Goal: Task Accomplishment & Management: Manage account settings

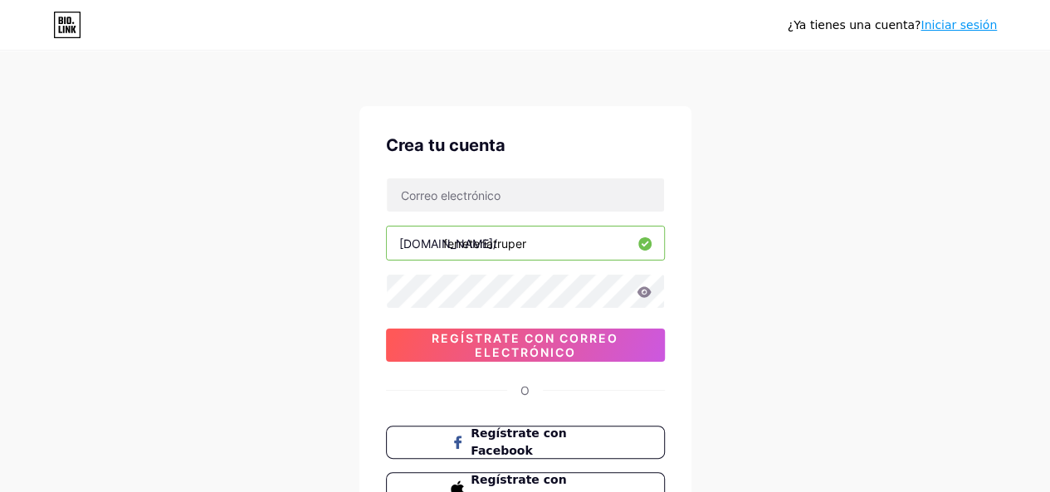
scroll to position [83, 0]
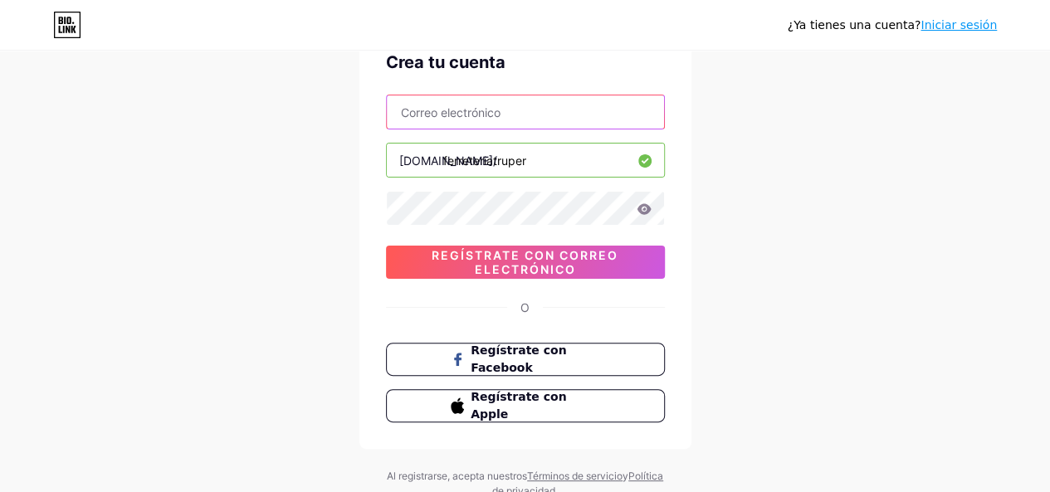
click at [511, 117] on input "text" at bounding box center [525, 111] width 277 height 33
type input "[EMAIL_ADDRESS][DOMAIN_NAME]"
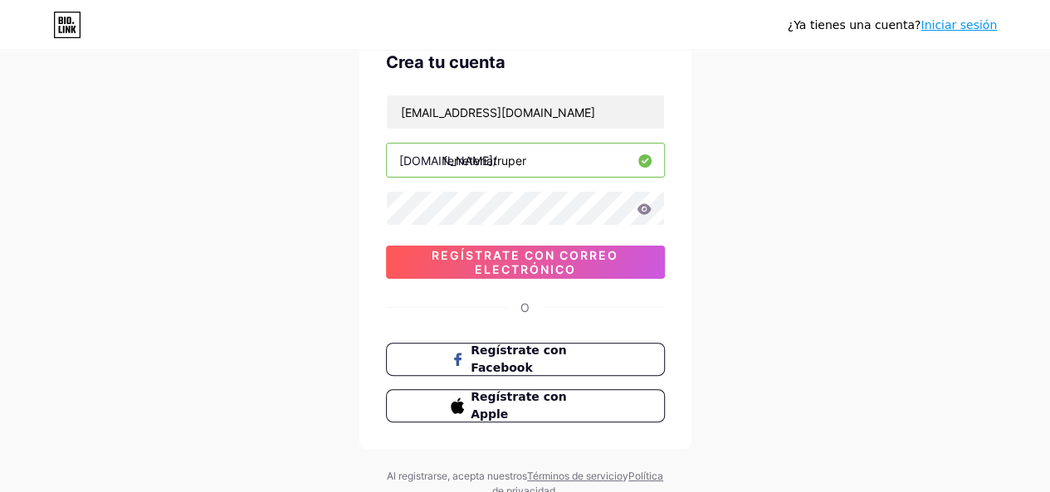
click at [754, 192] on div "¿Ya tienes una cuenta? Iniciar sesión Crea tu cuenta [EMAIL_ADDRESS][DOMAIN_NAM…" at bounding box center [525, 234] width 1050 height 635
click at [712, 205] on div "¿Ya tienes una cuenta? Iniciar sesión Crea tu cuenta [EMAIL_ADDRESS][DOMAIN_NAM…" at bounding box center [525, 234] width 1050 height 635
click at [648, 210] on icon at bounding box center [644, 209] width 15 height 12
click at [648, 209] on icon at bounding box center [644, 208] width 14 height 11
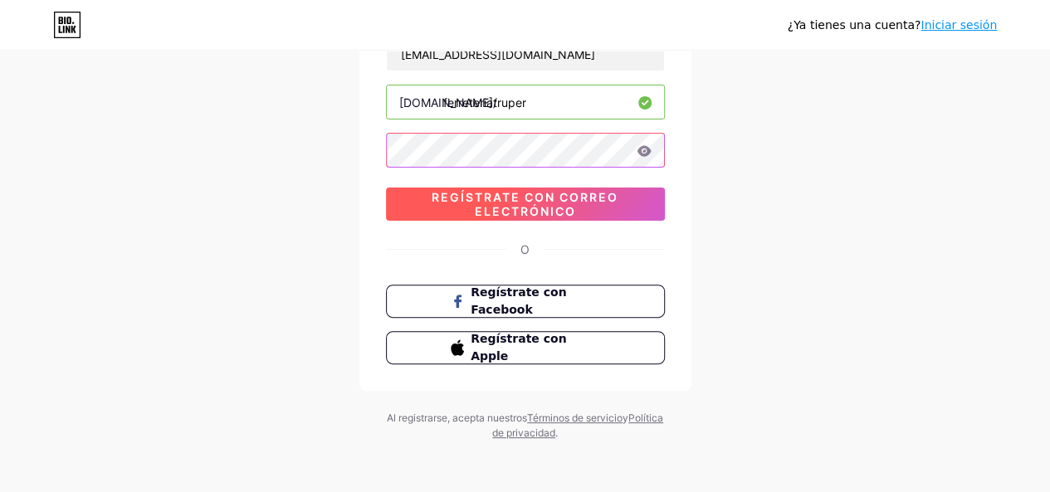
scroll to position [58, 0]
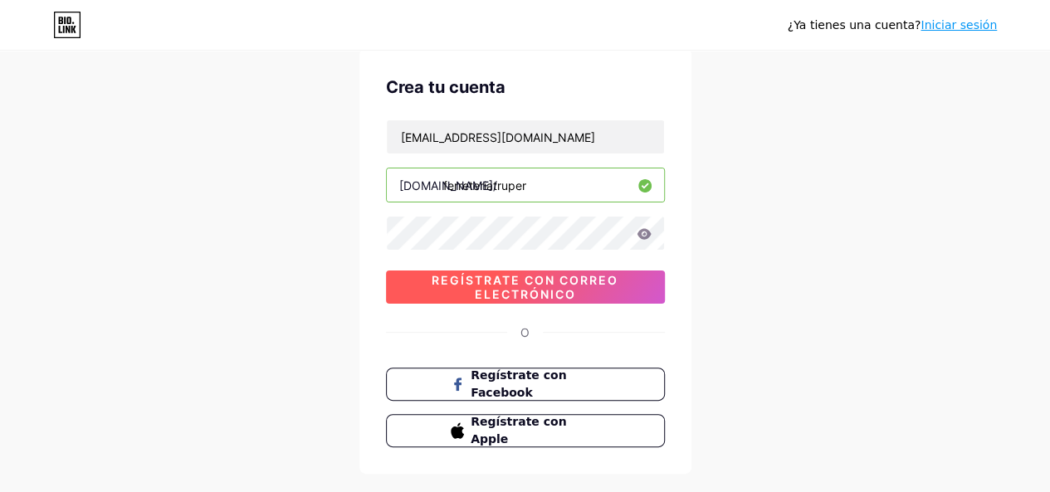
click at [544, 278] on font "Regístrate con correo electrónico" at bounding box center [525, 287] width 187 height 28
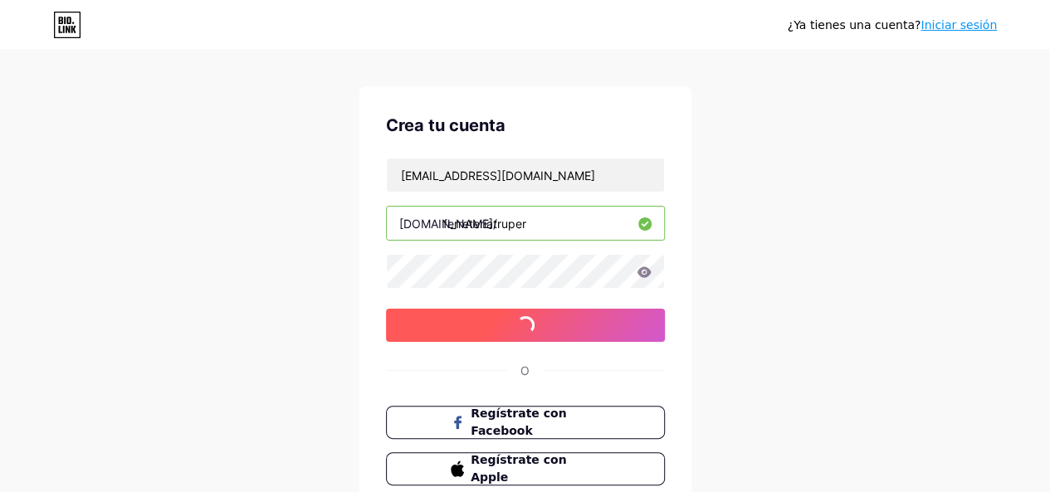
scroll to position [0, 0]
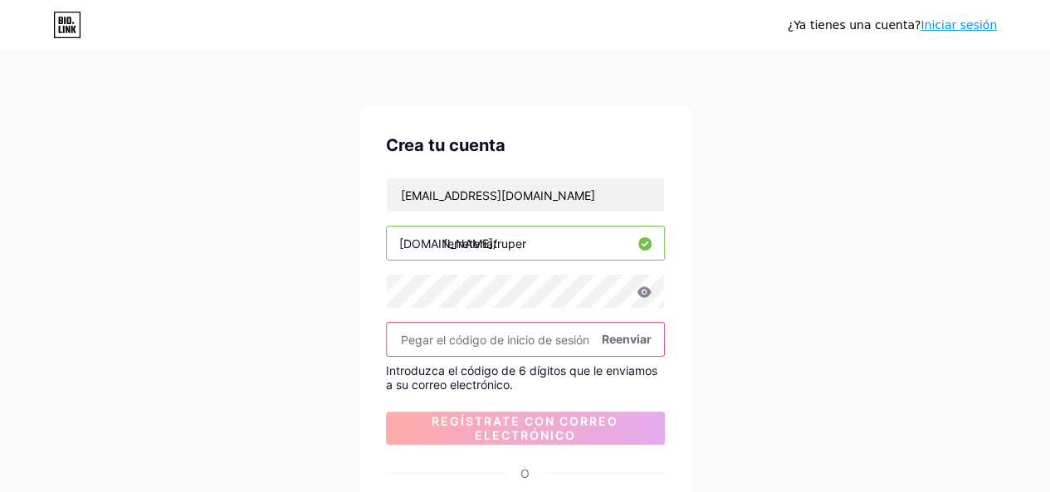
click at [490, 330] on input "text" at bounding box center [525, 339] width 277 height 33
paste input "606314"
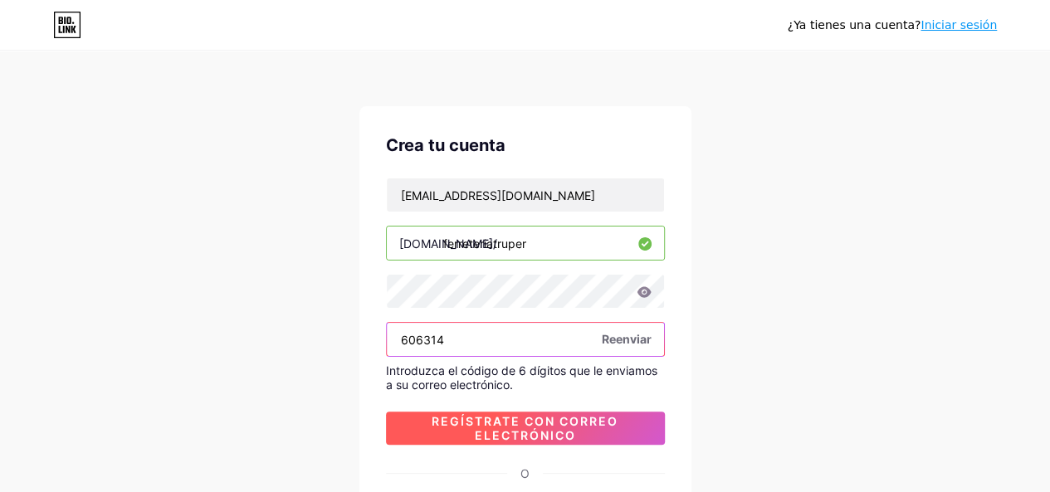
type input "606314"
click at [555, 421] on font "Regístrate con correo electrónico" at bounding box center [525, 428] width 187 height 28
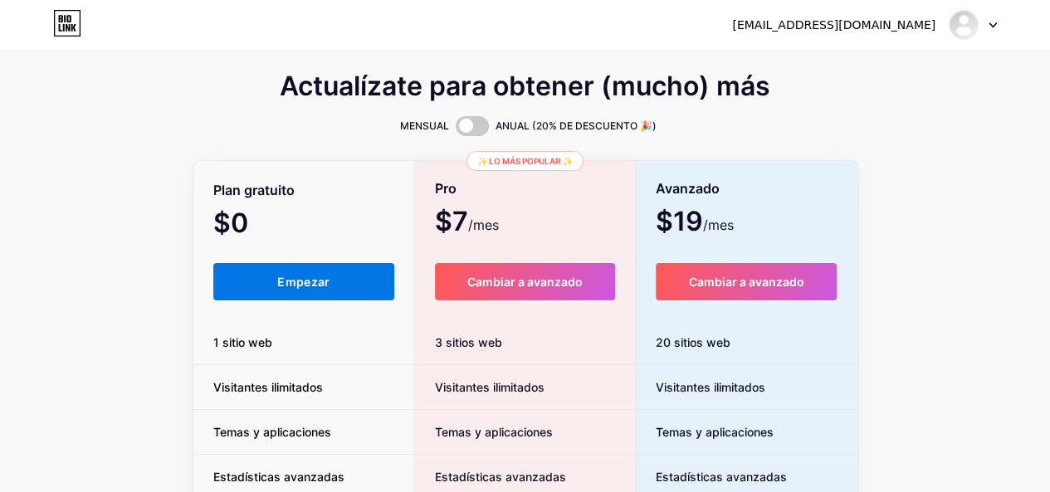
click at [277, 282] on font "Empezar" at bounding box center [303, 282] width 52 height 14
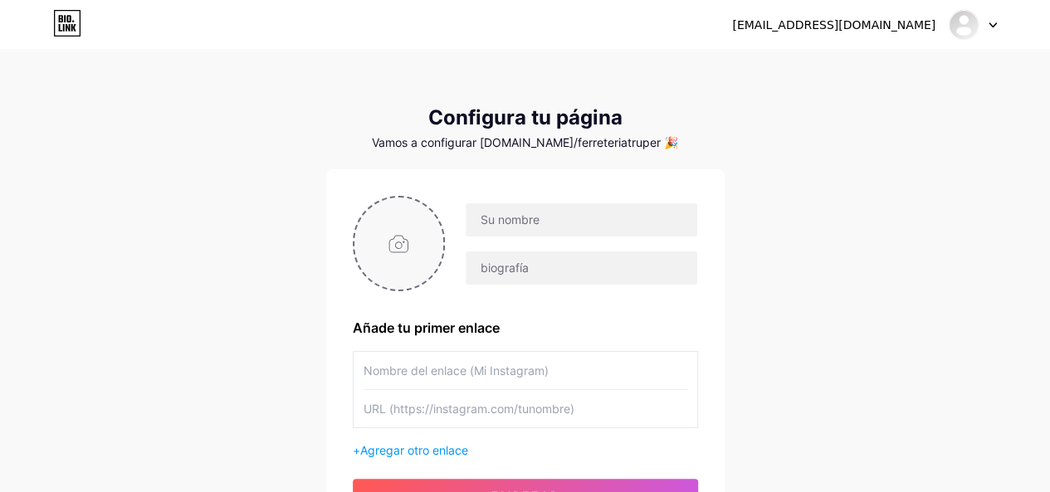
click at [374, 245] on input "file" at bounding box center [399, 244] width 90 height 92
type input "C:\fakepath\ferremax-logo.png"
click at [437, 210] on icon at bounding box center [436, 208] width 6 height 6
click at [425, 240] on input "file" at bounding box center [399, 244] width 90 height 92
click at [405, 243] on input "file" at bounding box center [399, 244] width 90 height 92
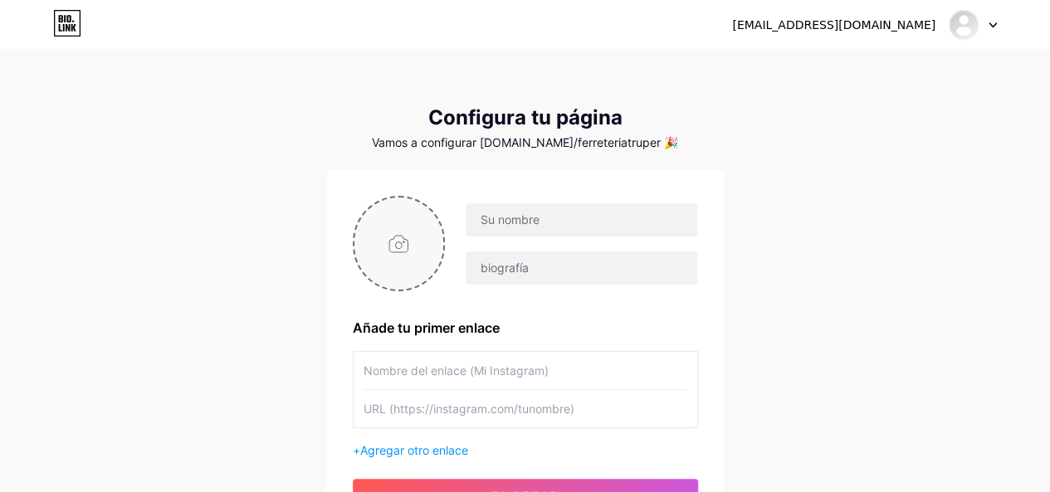
type input "C:\fakepath\Ferreteria truper.jpg"
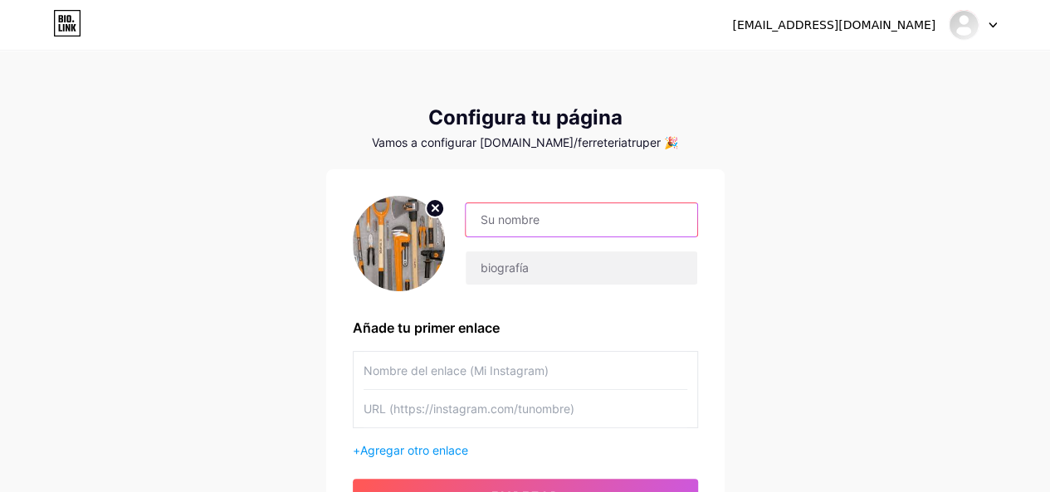
click at [498, 227] on input "text" at bounding box center [581, 219] width 231 height 33
click at [506, 229] on input "Ferreteria Truper" at bounding box center [581, 219] width 231 height 33
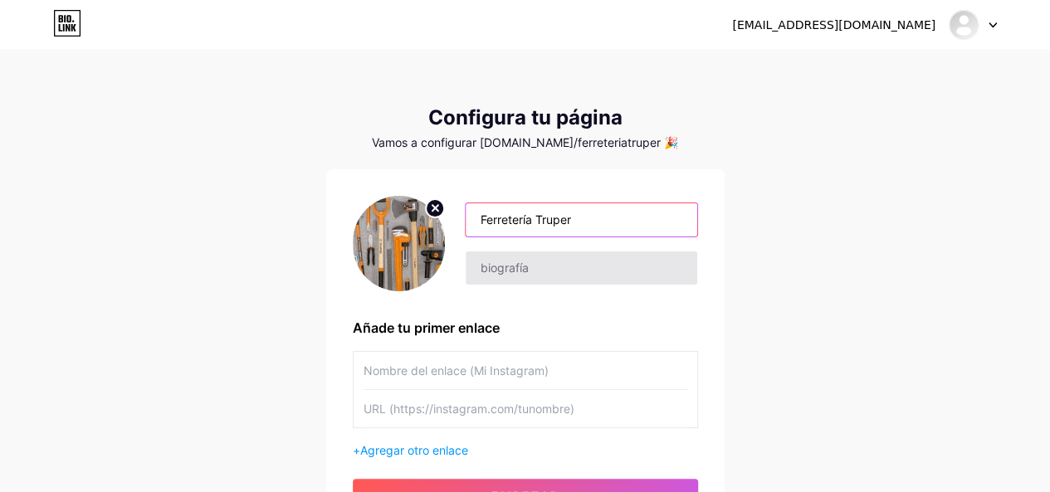
type input "Ferretería Truper"
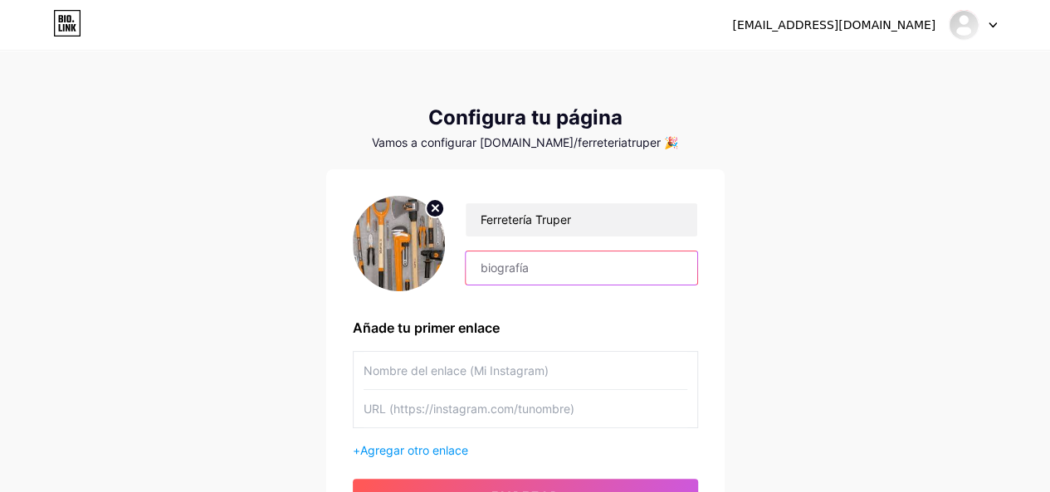
click at [555, 271] on input "text" at bounding box center [581, 268] width 231 height 33
click at [527, 276] on input "text" at bounding box center [581, 268] width 231 height 33
paste input "En [PERSON_NAME]-[PERSON_NAME] llevamos tu pasión por las herramientas a otro n…"
drag, startPoint x: 551, startPoint y: 271, endPoint x: 327, endPoint y: 270, distance: 224.1
click at [262, 274] on div "[EMAIL_ADDRESS][DOMAIN_NAME] Panel Cerrar sesión Configura tu página Vamos a co…" at bounding box center [525, 296] width 1050 height 592
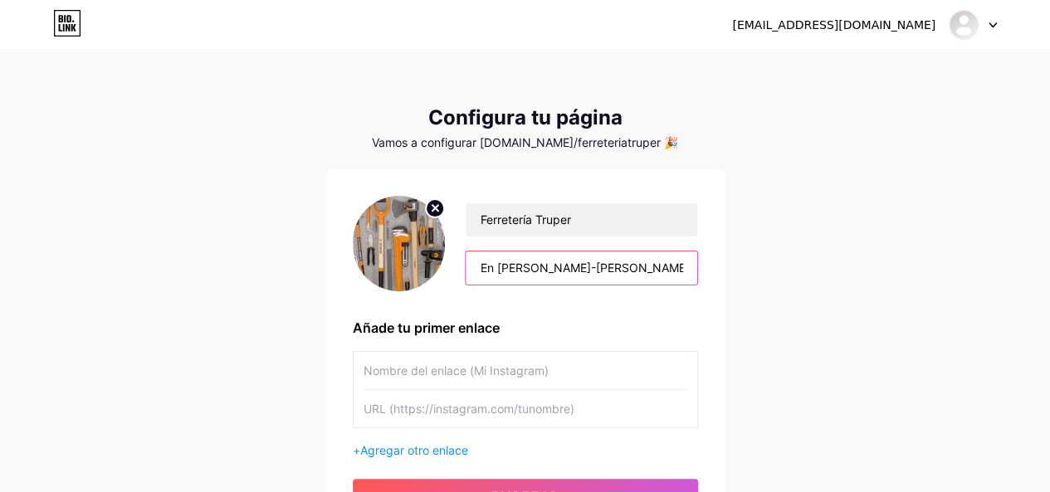
click at [478, 263] on input "En [PERSON_NAME]-[PERSON_NAME] llevamos tu pasión por las herramientas a otro n…" at bounding box center [581, 268] width 231 height 33
click at [521, 270] on input "En [PERSON_NAME]-[PERSON_NAME] llevamos tu pasión por las herramientas a otro n…" at bounding box center [581, 268] width 231 height 33
click at [540, 266] on input "En [PERSON_NAME]-[PERSON_NAME] llevamos tu pasión por las herramientas a otro n…" at bounding box center [581, 268] width 231 height 33
click at [551, 266] on input "En [PERSON_NAME]-[PERSON_NAME] llevamos tu pasión por las herramientas a otro n…" at bounding box center [581, 268] width 231 height 33
drag, startPoint x: 557, startPoint y: 268, endPoint x: 461, endPoint y: 275, distance: 96.5
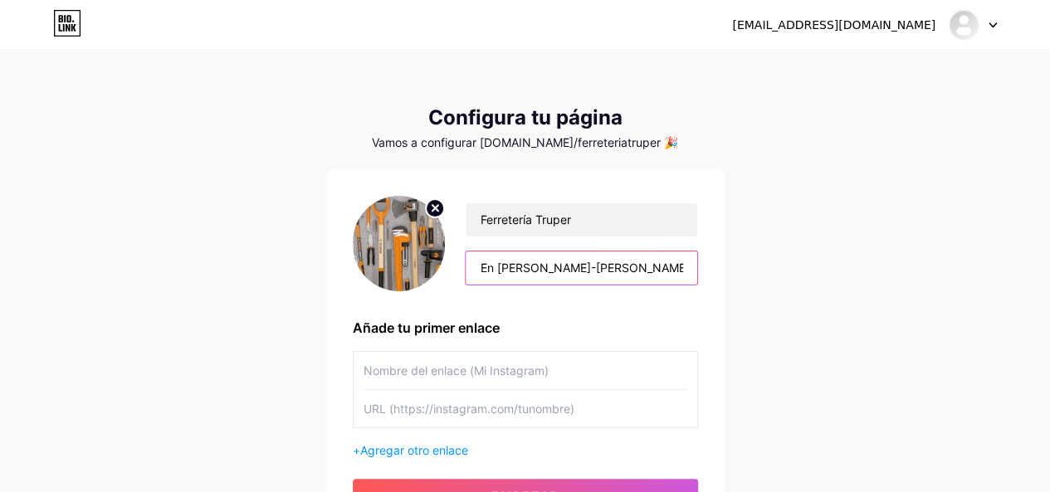
click at [461, 275] on div "Ferretería Truper En [PERSON_NAME]-[PERSON_NAME] llevamos tu pasión por las her…" at bounding box center [571, 244] width 252 height 83
drag, startPoint x: 504, startPoint y: 271, endPoint x: 532, endPoint y: 273, distance: 28.3
click at [505, 271] on input "En [PERSON_NAME]-[PERSON_NAME] llevamos tu pasión por las herramientas a otro n…" at bounding box center [581, 268] width 231 height 33
click at [558, 271] on input "En [PERSON_NAME]-[PERSON_NAME] llevamos tu pasión por las herramientas a otro n…" at bounding box center [581, 268] width 231 height 33
drag, startPoint x: 558, startPoint y: 271, endPoint x: 491, endPoint y: 260, distance: 67.4
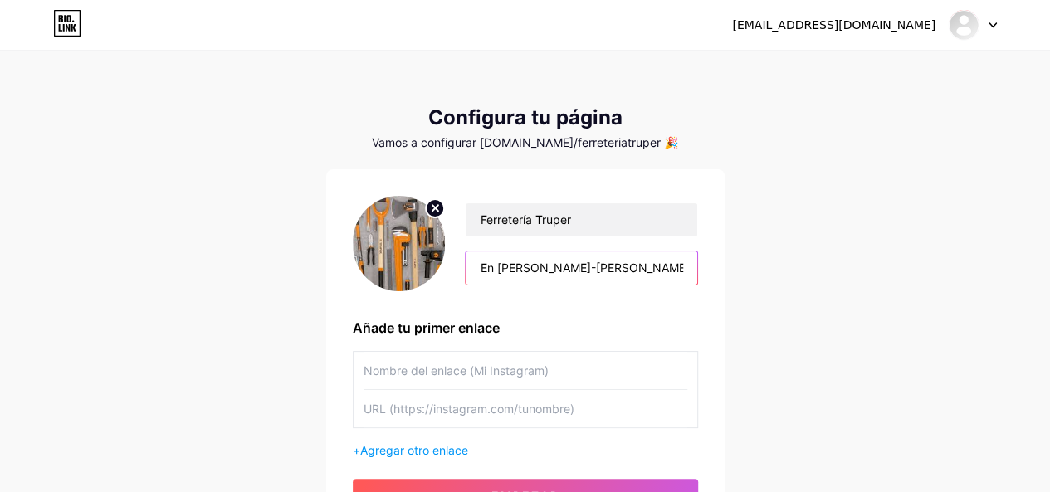
click at [420, 262] on div "Ferretería Truper En [PERSON_NAME]-[PERSON_NAME] llevamos tu pasión por las her…" at bounding box center [525, 243] width 345 height 95
click at [503, 260] on input "En [PERSON_NAME]-[PERSON_NAME] llevamos tu pasión por las herramientas a otro n…" at bounding box center [581, 268] width 231 height 33
drag, startPoint x: 558, startPoint y: 270, endPoint x: 435, endPoint y: 270, distance: 122.9
click at [435, 270] on div "Ferretería Truper En [PERSON_NAME]-[PERSON_NAME] llevamos tu pasión por las her…" at bounding box center [525, 243] width 345 height 95
click at [548, 275] on input "En [PERSON_NAME]-[PERSON_NAME] llevamos tu pasión por las herramientas a otro n…" at bounding box center [581, 268] width 231 height 33
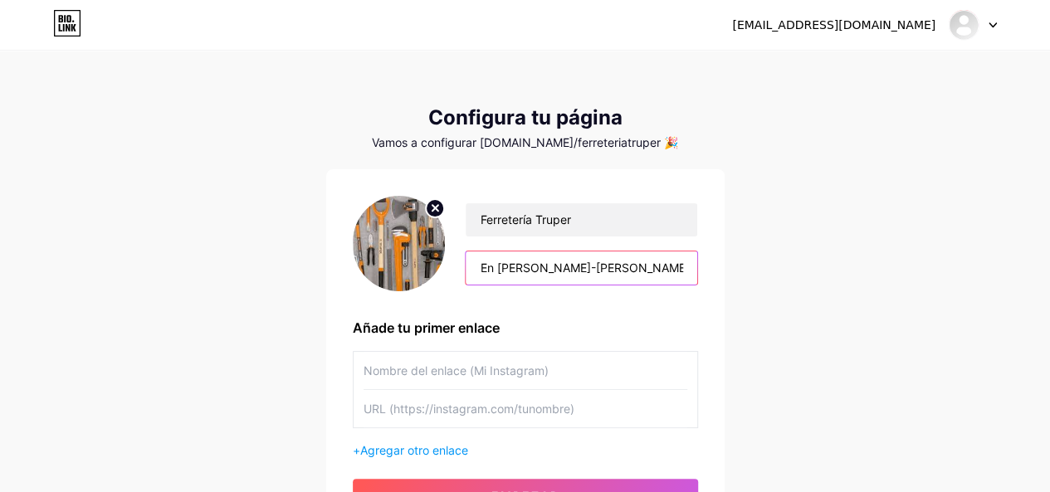
click at [533, 271] on input "En [PERSON_NAME]-[PERSON_NAME] llevamos tu pasión por las herramientas a otro n…" at bounding box center [581, 268] width 231 height 33
drag, startPoint x: 560, startPoint y: 278, endPoint x: 553, endPoint y: 332, distance: 54.4
click at [550, 332] on div "Ferretería Truper En FerreMax llevamos tu pasión por las herramientas a otro ni…" at bounding box center [525, 354] width 345 height 316
type input "En FerreMax llevamos tu pasión por las herramientas a otro nivel. Somos la ferr…"
drag, startPoint x: 553, startPoint y: 332, endPoint x: 561, endPoint y: 333, distance: 8.3
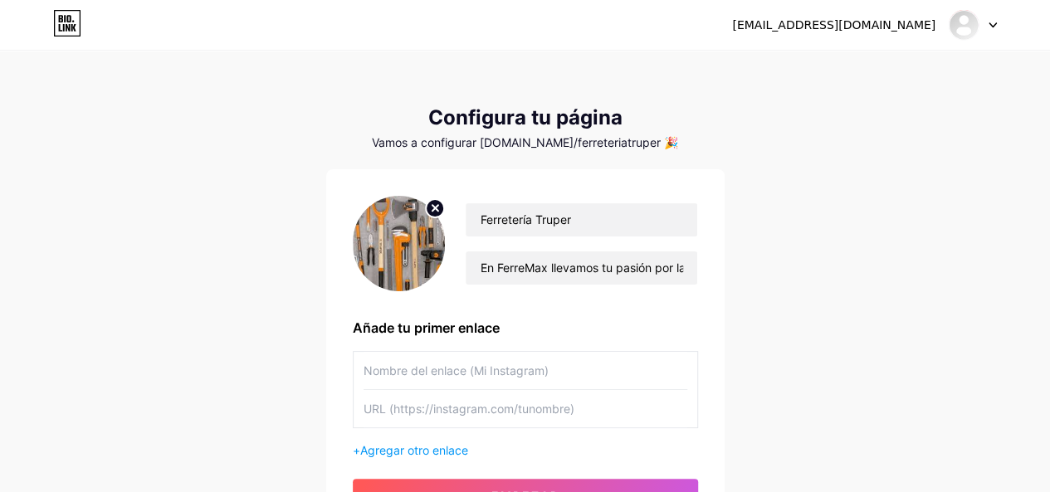
click at [560, 333] on div "Añade tu primer enlace" at bounding box center [525, 328] width 345 height 20
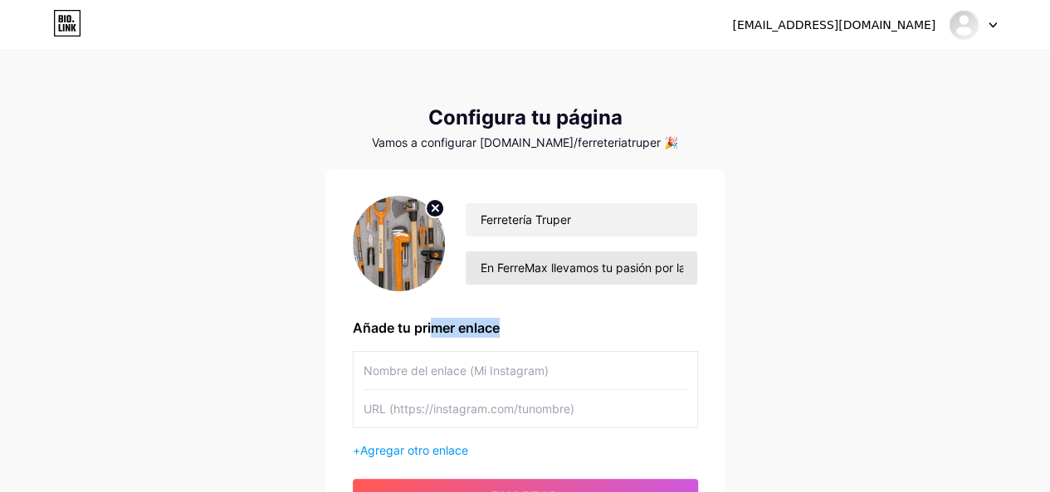
drag, startPoint x: 561, startPoint y: 333, endPoint x: 511, endPoint y: 274, distance: 77.7
click at [455, 313] on div "Ferretería Truper En FerreMax llevamos tu pasión por las herramientas a otro ni…" at bounding box center [525, 354] width 345 height 316
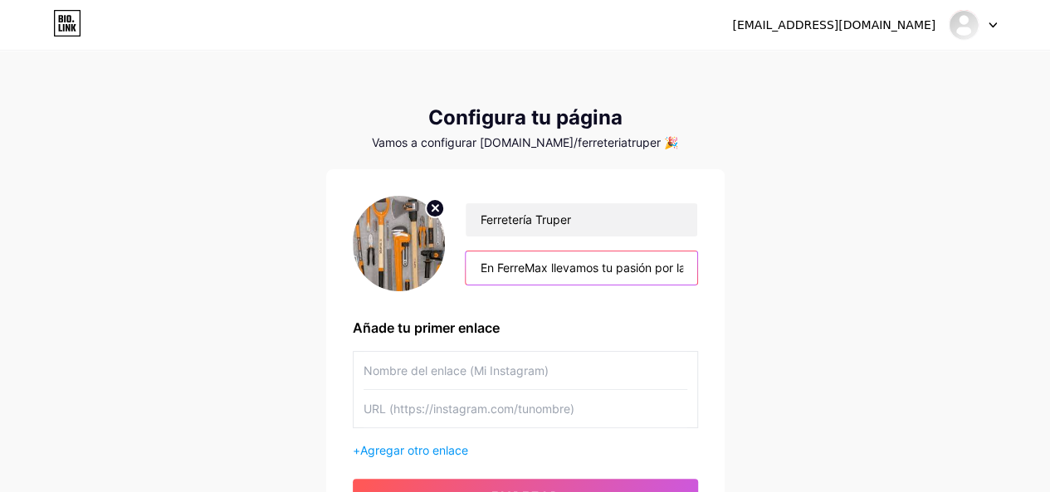
click at [516, 269] on input "En FerreMax llevamos tu pasión por las herramientas a otro nivel. Somos la ferr…" at bounding box center [581, 268] width 231 height 33
drag, startPoint x: 510, startPoint y: 269, endPoint x: 402, endPoint y: 290, distance: 109.9
click at [402, 290] on div "Ferretería Truper En FerreMax llevamos tu pasión por las herramientas a otro ni…" at bounding box center [525, 243] width 345 height 95
click at [609, 301] on div "Ferretería Truper En FerreMax llevamos tu pasión por las herramientas a otro ni…" at bounding box center [525, 354] width 345 height 316
click at [545, 274] on input "En FerreMax llevamos tu pasión por las herramientas a otro nivel. Somos la ferr…" at bounding box center [581, 268] width 231 height 33
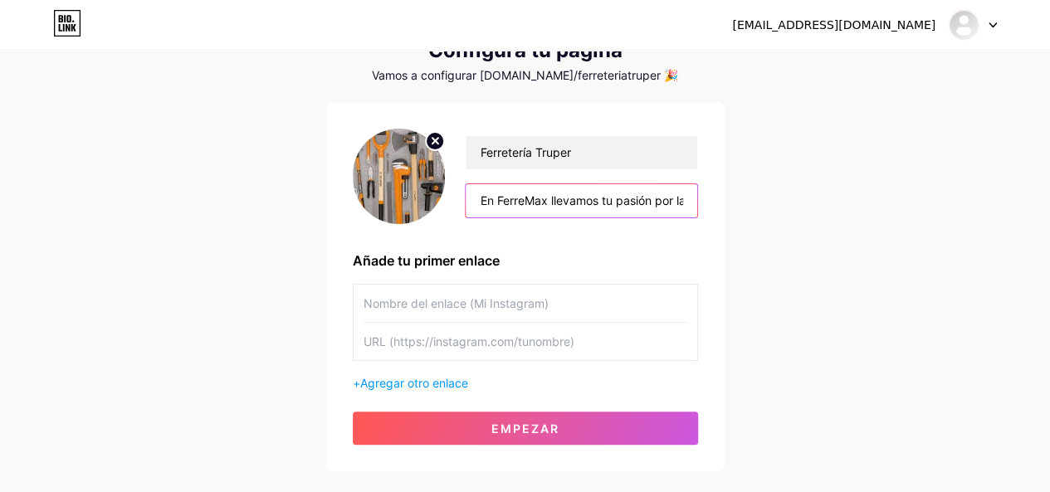
scroll to position [83, 0]
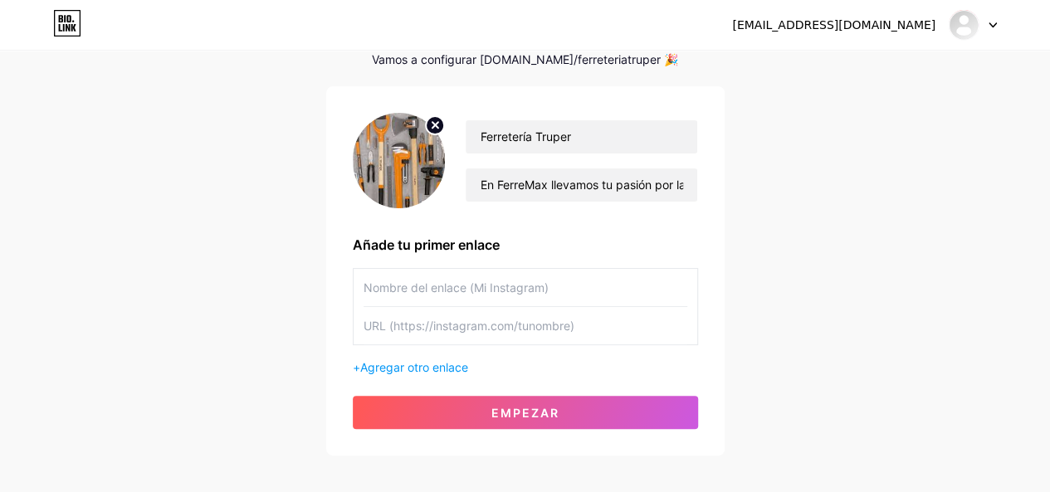
click at [558, 299] on input "text" at bounding box center [526, 287] width 324 height 37
type input "Sitio web"
click at [515, 313] on input "text" at bounding box center [526, 325] width 324 height 37
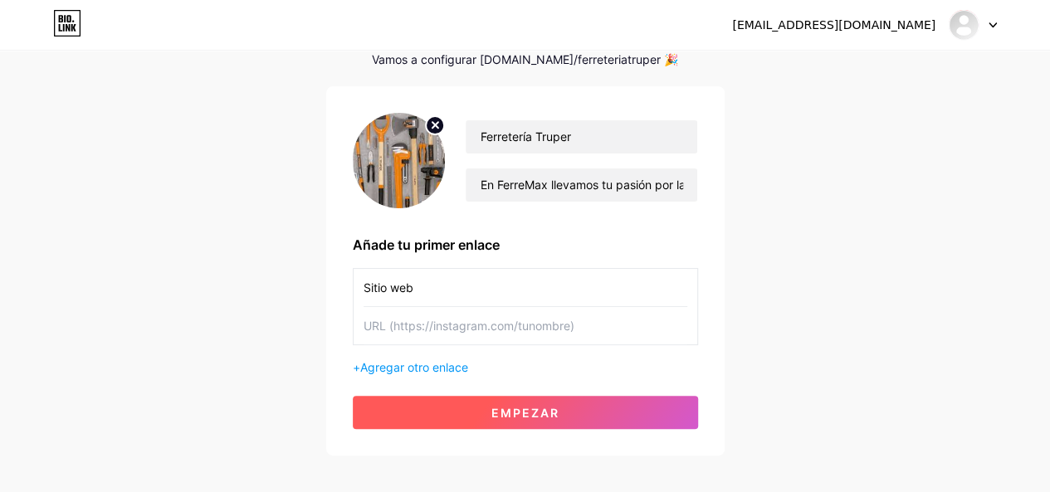
paste input "[URL][DOMAIN_NAME]"
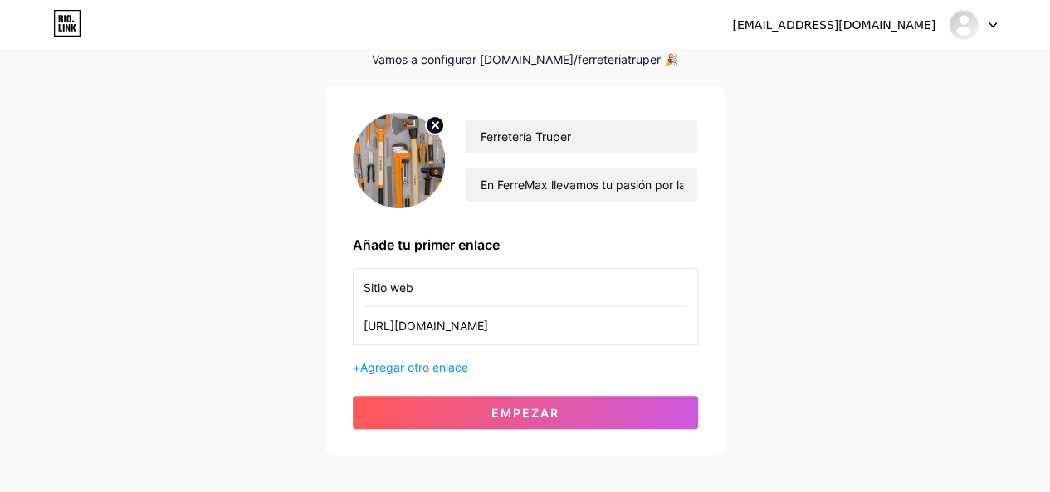
scroll to position [164, 0]
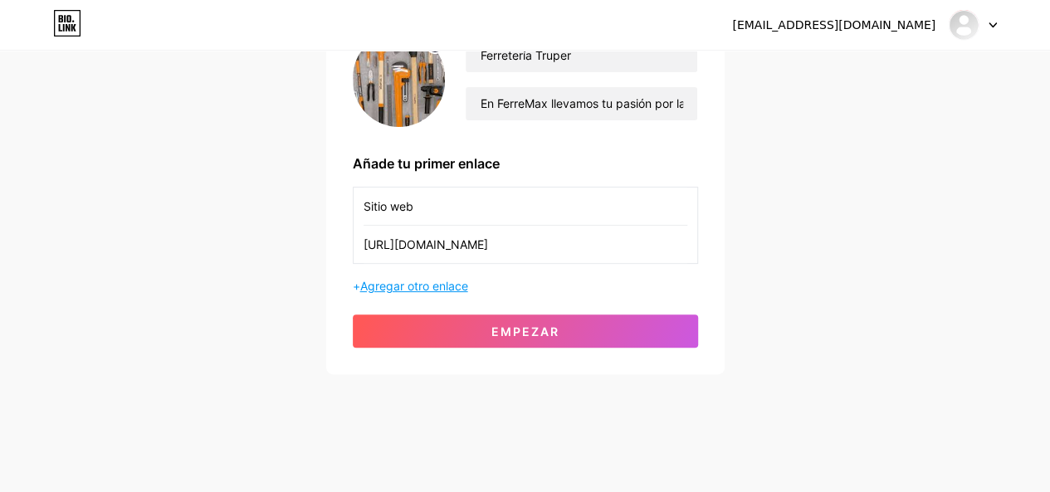
type input "[URL][DOMAIN_NAME]"
click at [415, 286] on font "Agregar otro enlace" at bounding box center [414, 286] width 108 height 14
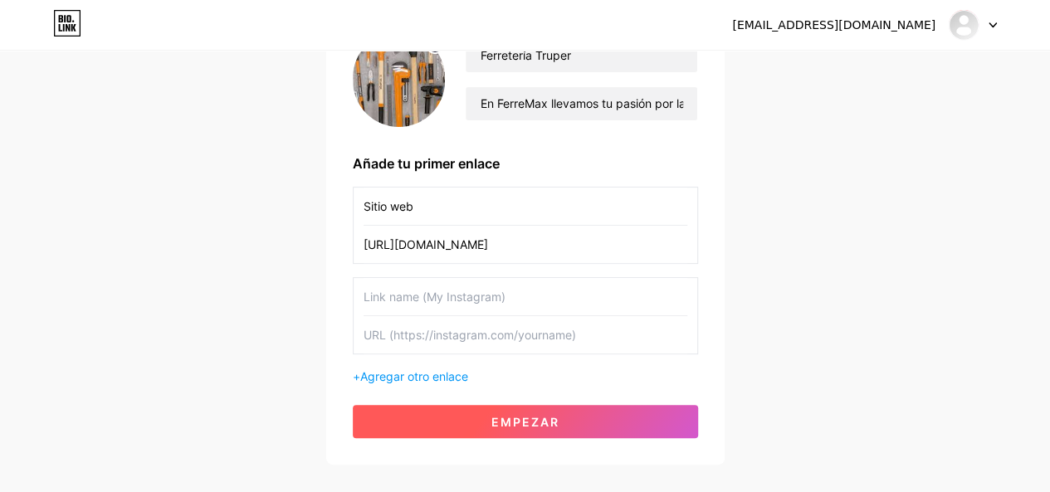
click at [512, 417] on font "Empezar" at bounding box center [525, 422] width 68 height 14
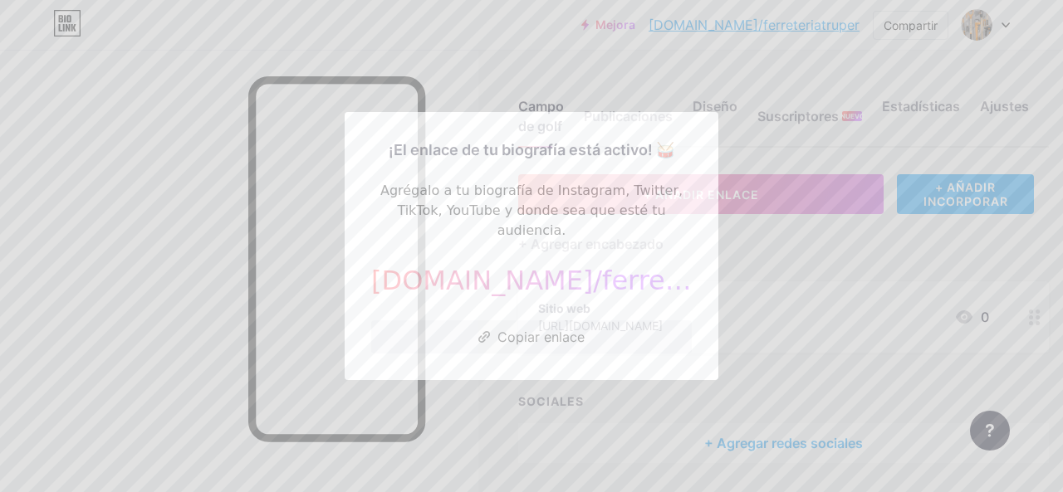
click at [829, 237] on div at bounding box center [531, 246] width 1063 height 492
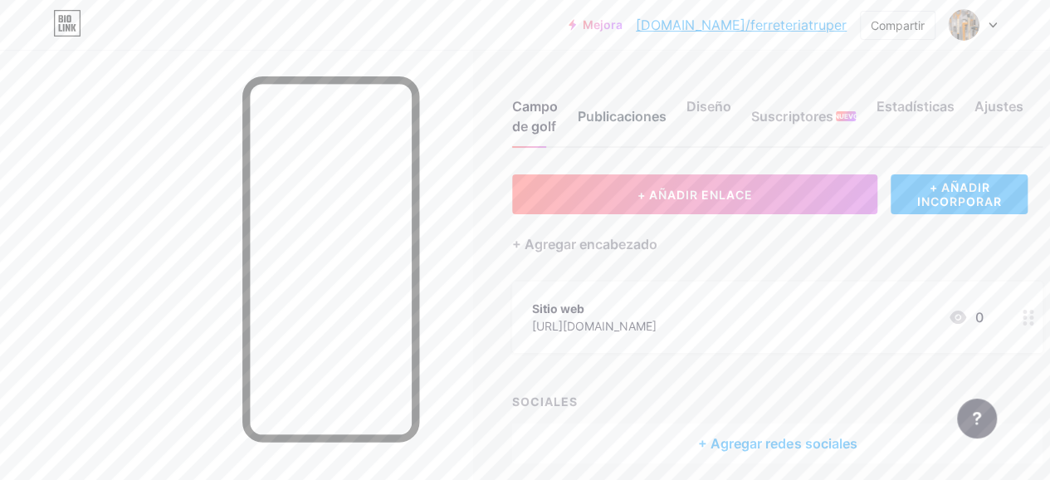
click at [608, 132] on div "Publicaciones" at bounding box center [622, 121] width 89 height 50
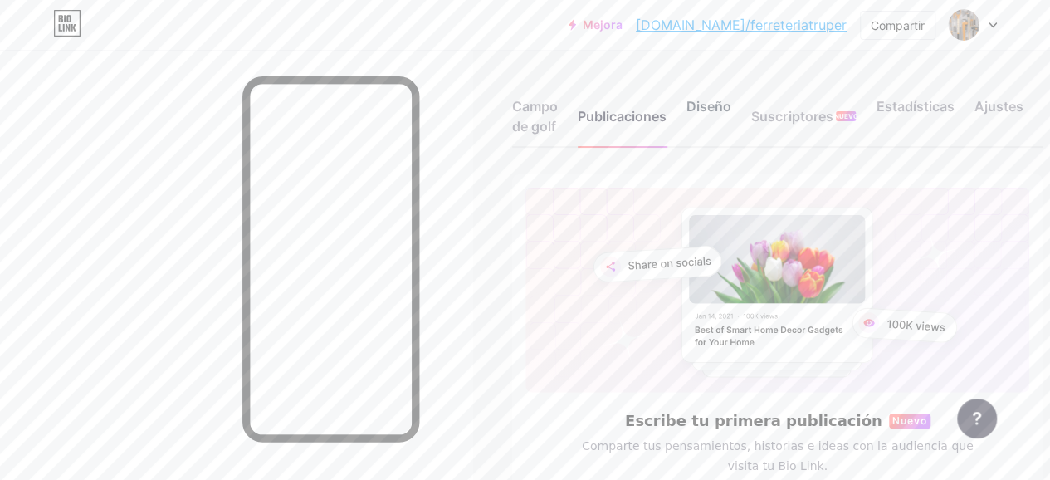
click at [731, 99] on font "Diseño" at bounding box center [709, 106] width 45 height 17
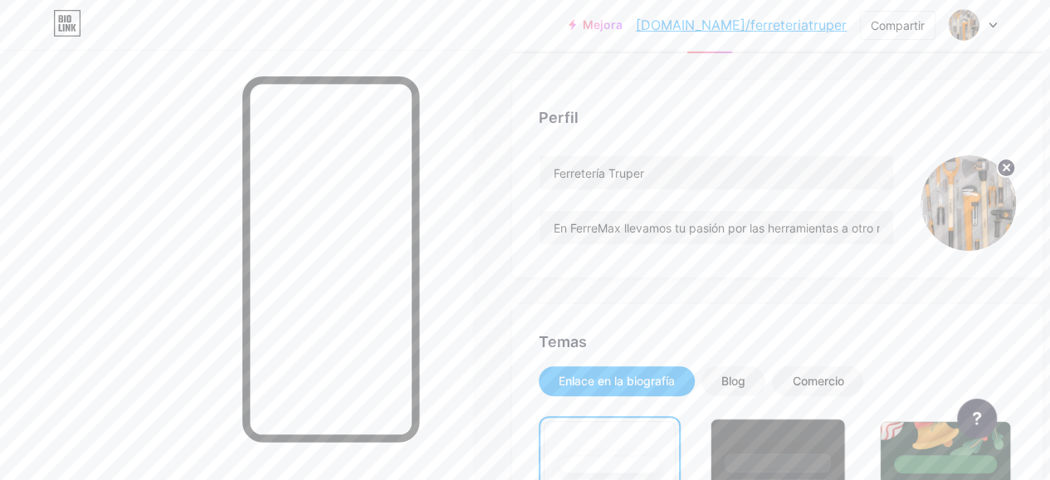
scroll to position [249, 0]
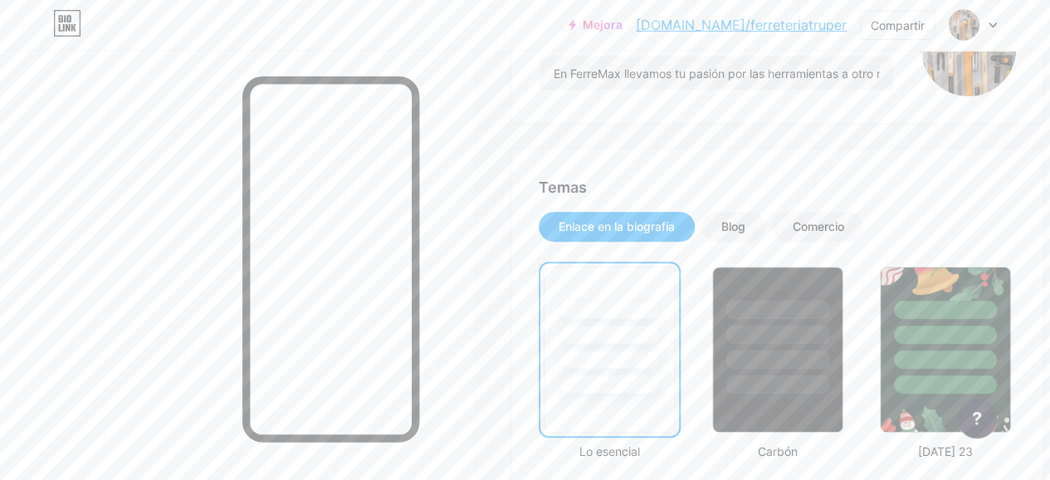
click at [777, 232] on div "Enlace en la biografía Blog Comercio" at bounding box center [777, 227] width 477 height 30
click at [760, 232] on div "Blog" at bounding box center [733, 227] width 64 height 30
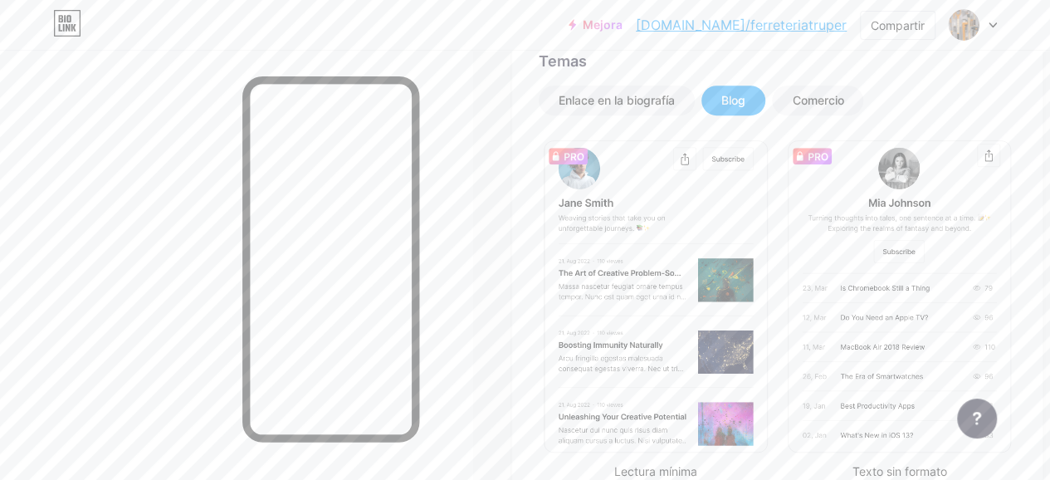
scroll to position [83, 0]
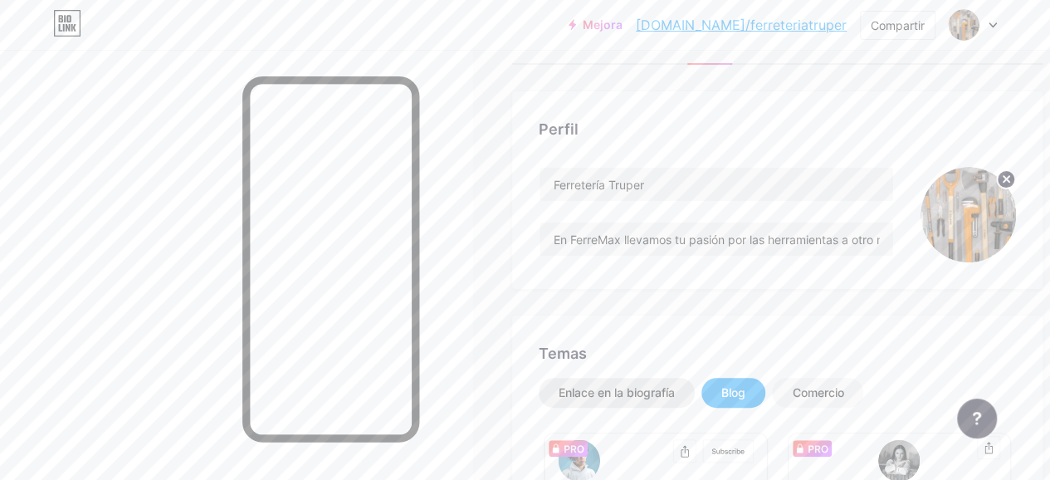
click at [627, 394] on font "Enlace en la biografía" at bounding box center [617, 392] width 116 height 14
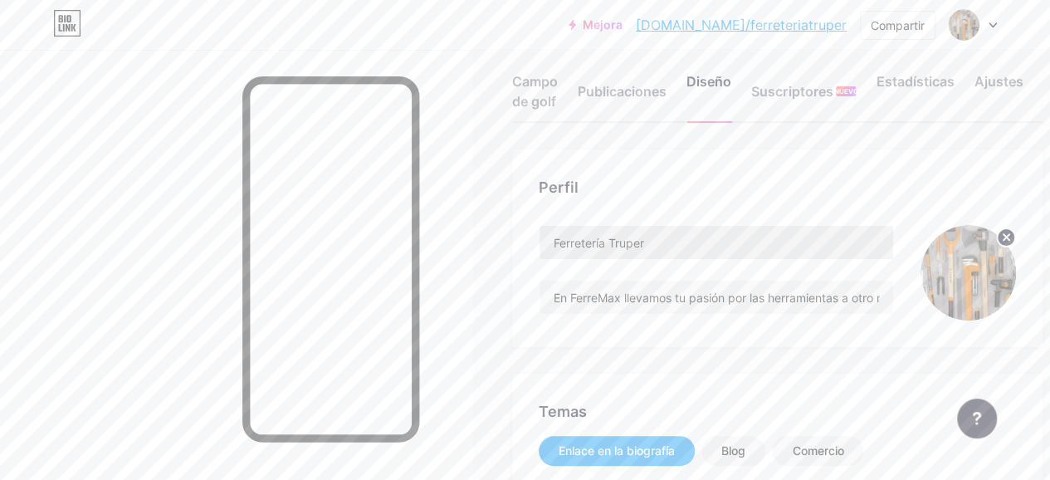
scroll to position [0, 0]
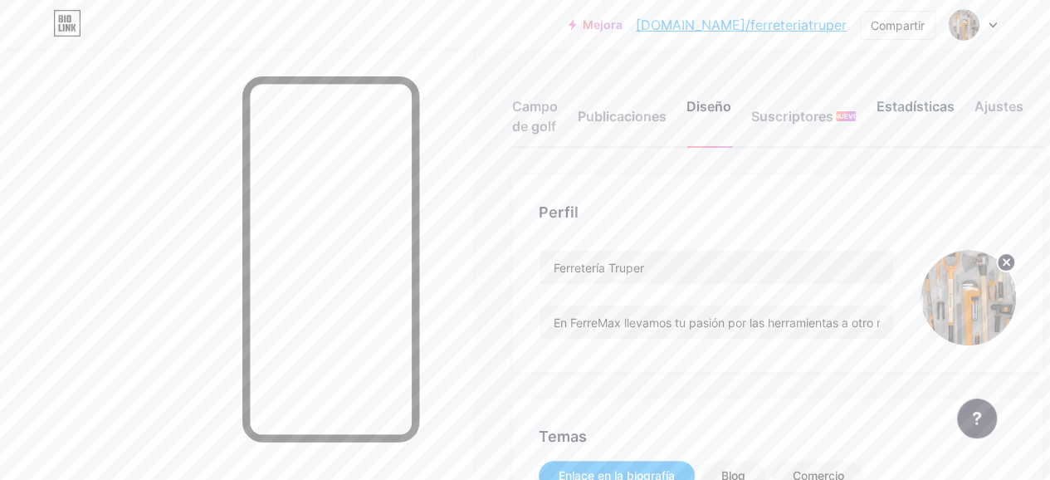
click at [895, 119] on div "Estadísticas" at bounding box center [915, 121] width 78 height 50
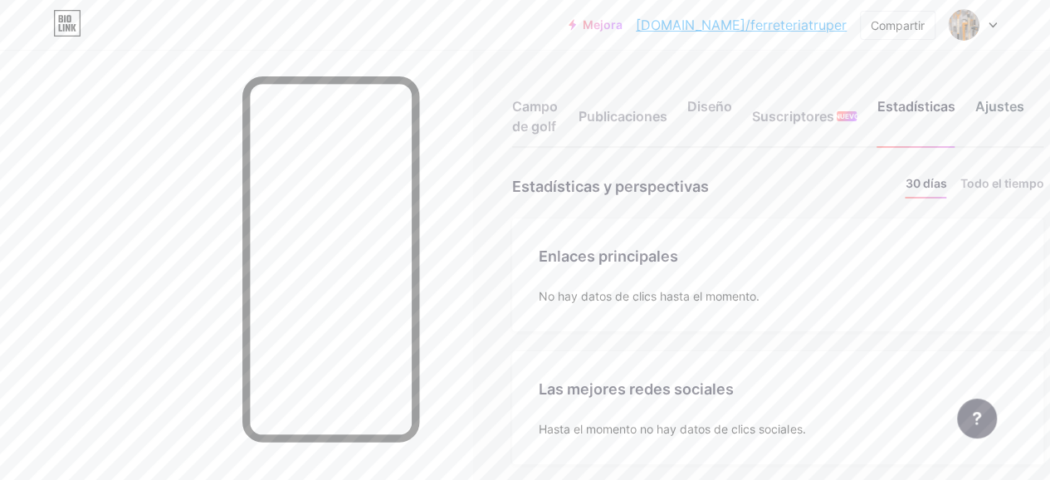
click at [1011, 114] on div "Ajustes" at bounding box center [999, 121] width 49 height 50
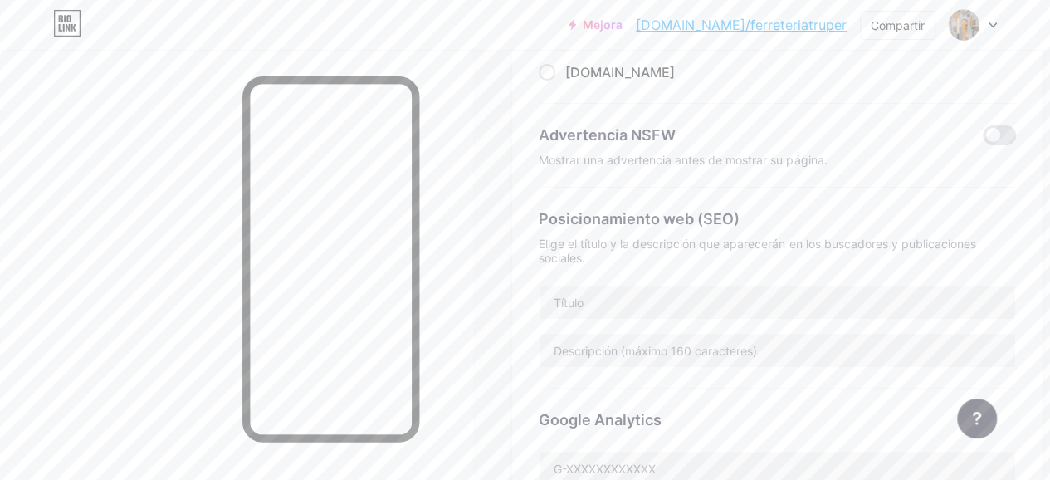
scroll to position [249, 0]
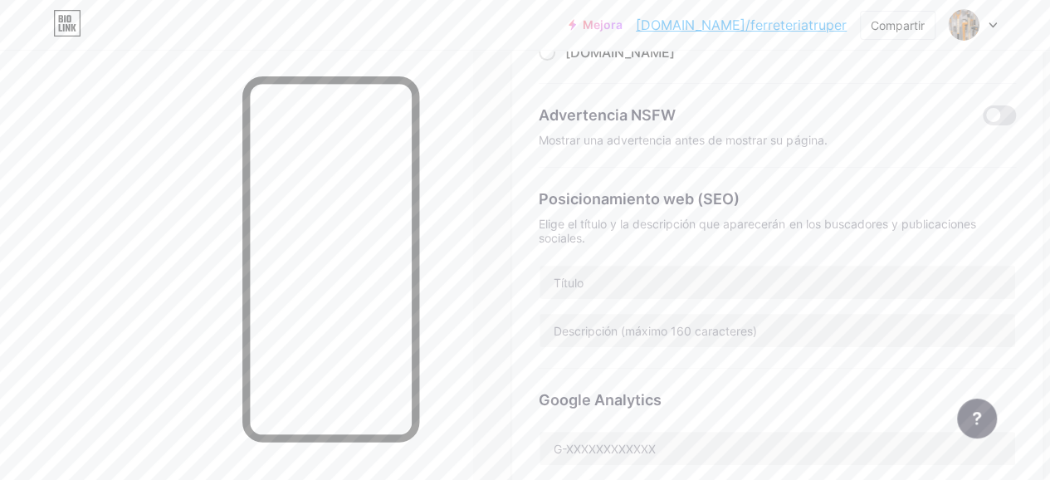
click at [658, 300] on div "Posicionamiento web (SEO) Elige el título y la descripción que aparecerán en lo…" at bounding box center [777, 268] width 477 height 201
click at [659, 291] on input "text" at bounding box center [778, 282] width 476 height 33
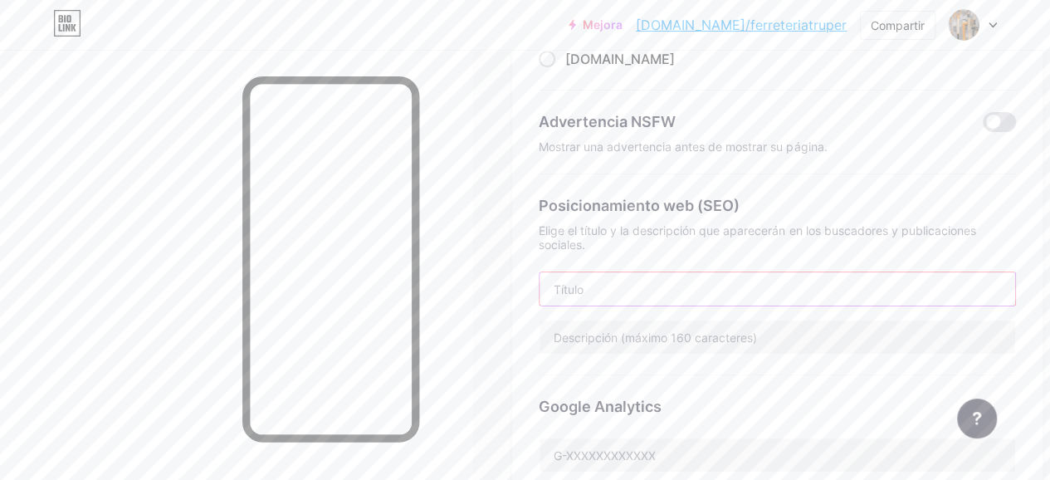
scroll to position [268, 0]
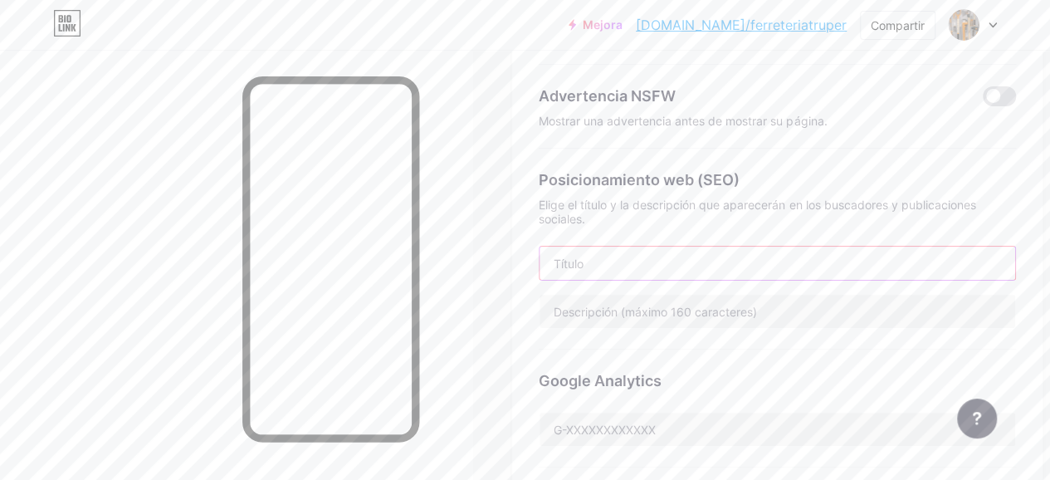
click at [598, 255] on input "text" at bounding box center [778, 263] width 476 height 33
drag, startPoint x: 533, startPoint y: 178, endPoint x: 742, endPoint y: 186, distance: 209.4
click at [742, 186] on div "Enlace preferido Esta es una decisión estética. Ambos enlaces son utilizables. …" at bounding box center [777, 248] width 530 height 685
copy font "Posicionamiento web (SEO)"
click at [704, 266] on input "text" at bounding box center [778, 263] width 476 height 33
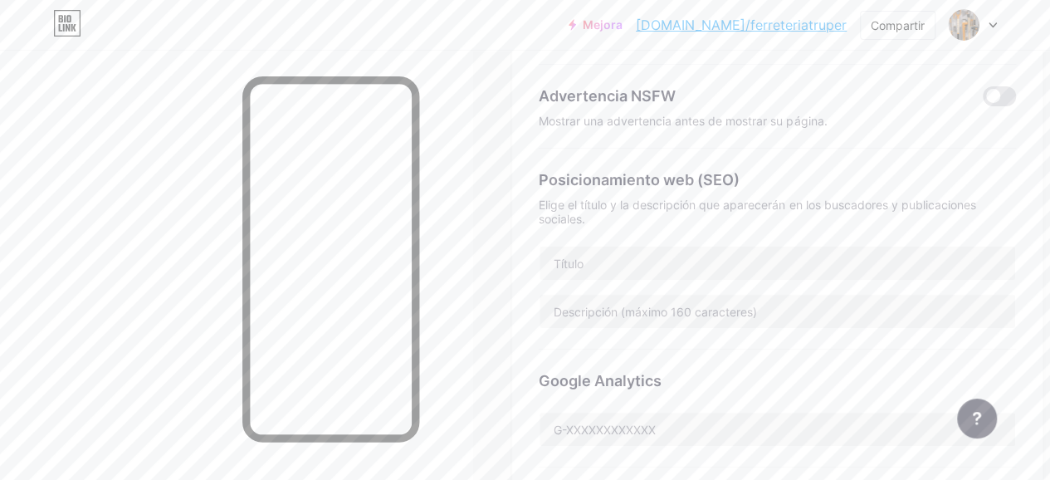
click at [638, 244] on div "Posicionamiento web (SEO) Elige el título y la descripción que aparecerán en lo…" at bounding box center [777, 249] width 477 height 201
click at [628, 262] on input "text" at bounding box center [778, 263] width 476 height 33
paste input "Ferretería Truper: Catálogo Completo | Distribuidor Oficial"
click at [770, 268] on input "Ferretería Truper: Catálogo Completo | Distribuidor Oficial" at bounding box center [778, 263] width 476 height 33
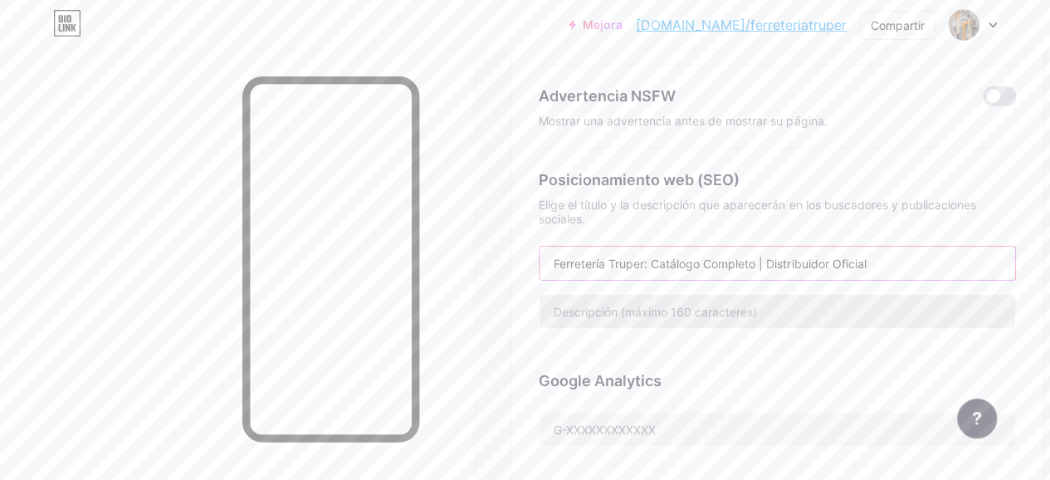
type input "Ferretería Truper: Catálogo Completo | Distribuidor Oficial"
click at [692, 317] on input "text" at bounding box center [778, 311] width 476 height 33
click at [631, 300] on input "text" at bounding box center [778, 311] width 476 height 33
paste input "Somos tu Ferretería Truper en línea. Como distribuidores oficiales, te ofrecemo…"
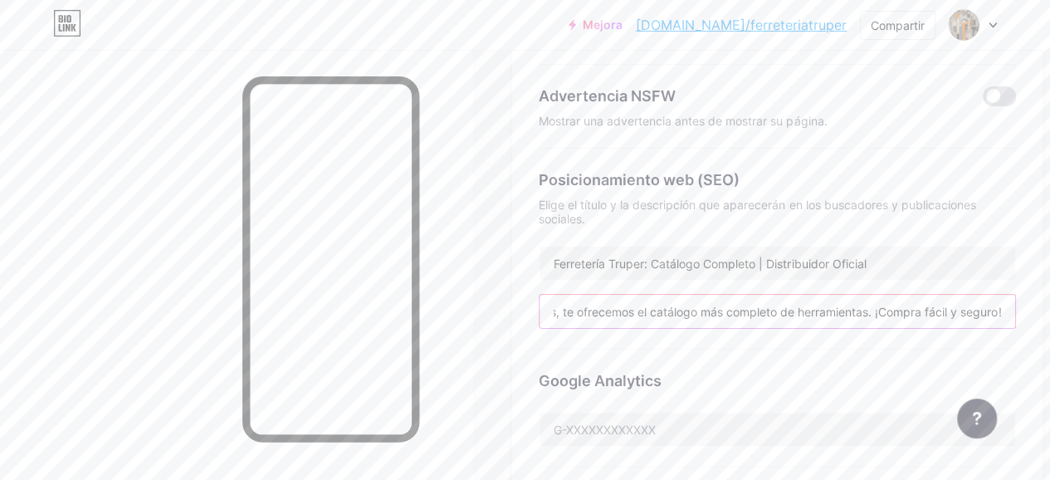
type input "Somos tu Ferretería Truper en línea. Como distribuidores oficiales, te ofrecemo…"
click at [676, 341] on div "Posicionamiento web (SEO) Elige el título y la descripción que aparecerán en lo…" at bounding box center [777, 249] width 477 height 201
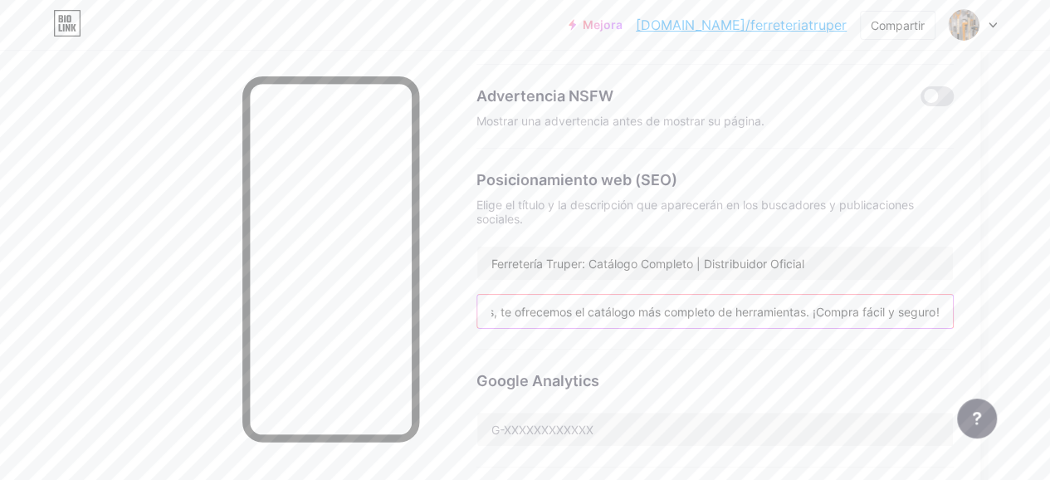
scroll to position [0, 0]
drag, startPoint x: 760, startPoint y: 309, endPoint x: 223, endPoint y: 351, distance: 538.8
click at [96, 353] on div "Campo de golf Publicaciones Diseño Suscriptores NUEVO Estadísticas Ajustes Enla…" at bounding box center [494, 436] width 1112 height 1408
click at [825, 278] on input "Ferretería Truper: Catálogo Completo | Distribuidor Oficial" at bounding box center [715, 263] width 476 height 33
click at [842, 268] on input "Ferretería Truper: Catálogo Completo | Distribuidor Oficial" at bounding box center [715, 263] width 476 height 33
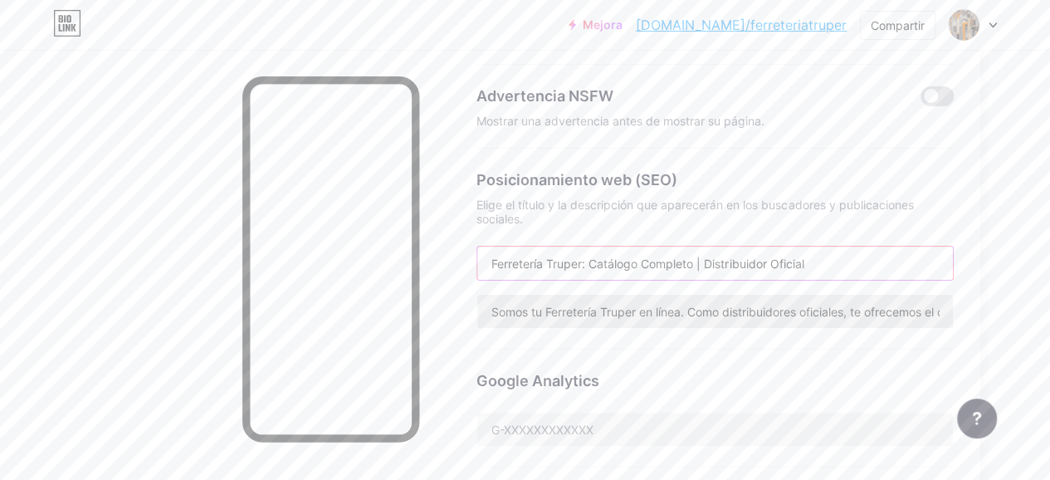
drag, startPoint x: 865, startPoint y: 262, endPoint x: 581, endPoint y: 301, distance: 286.7
click at [581, 301] on div "Posicionamiento web (SEO) Elige el título y la descripción que aparecerán en lo…" at bounding box center [715, 249] width 477 height 201
click at [543, 258] on input "Ferretería Truper distribuidor garantizado" at bounding box center [715, 263] width 476 height 33
click at [572, 265] on input "Ferretería Truper distribuidor garantizado" at bounding box center [715, 263] width 476 height 33
click at [653, 258] on input "Ferretería Truper distribuidor garantizado" at bounding box center [715, 263] width 476 height 33
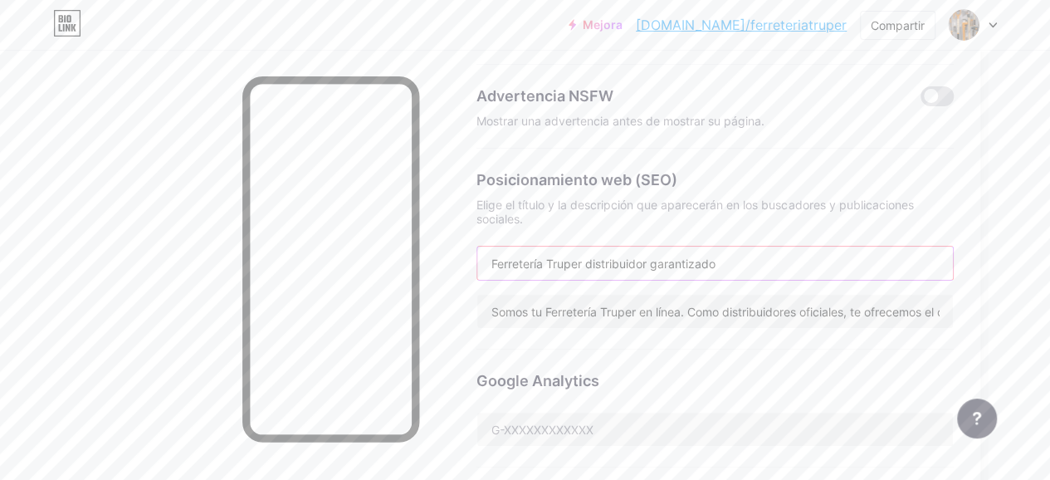
click at [739, 257] on input "Ferretería Truper distribuidor garantizado" at bounding box center [715, 263] width 476 height 33
click at [716, 266] on input "Ferretería Truper distribuidor garantizado" at bounding box center [715, 263] width 476 height 33
type input "Ferretería Truper distribuidor garantizado"
click at [687, 359] on div "Google Analytics" at bounding box center [715, 409] width 477 height 118
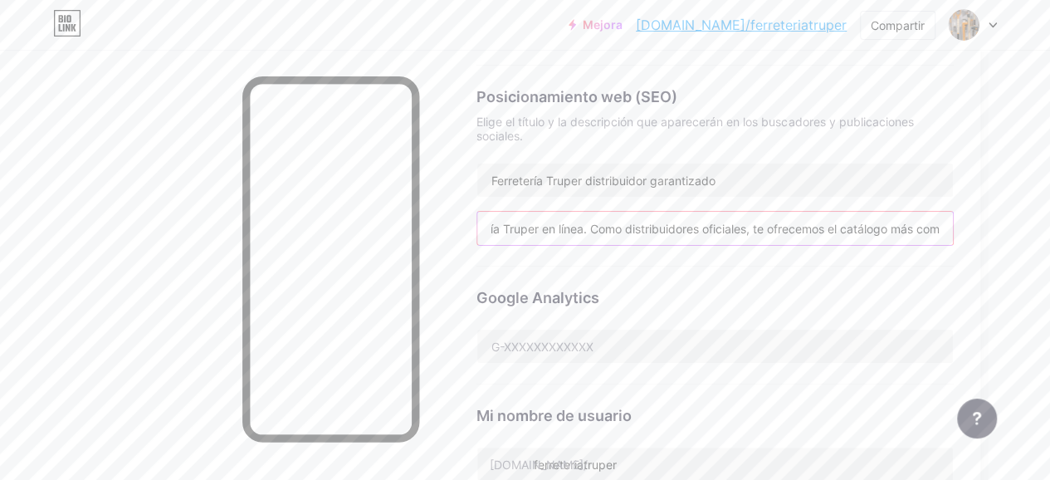
scroll to position [0, 358]
drag, startPoint x: 741, startPoint y: 227, endPoint x: 968, endPoint y: 257, distance: 229.3
click at [993, 241] on div "Campo de golf Publicaciones Diseño Suscriptores NUEVO Estadísticas Ajustes Enla…" at bounding box center [494, 378] width 1112 height 1358
click at [920, 289] on div "Google Analytics" at bounding box center [715, 297] width 477 height 22
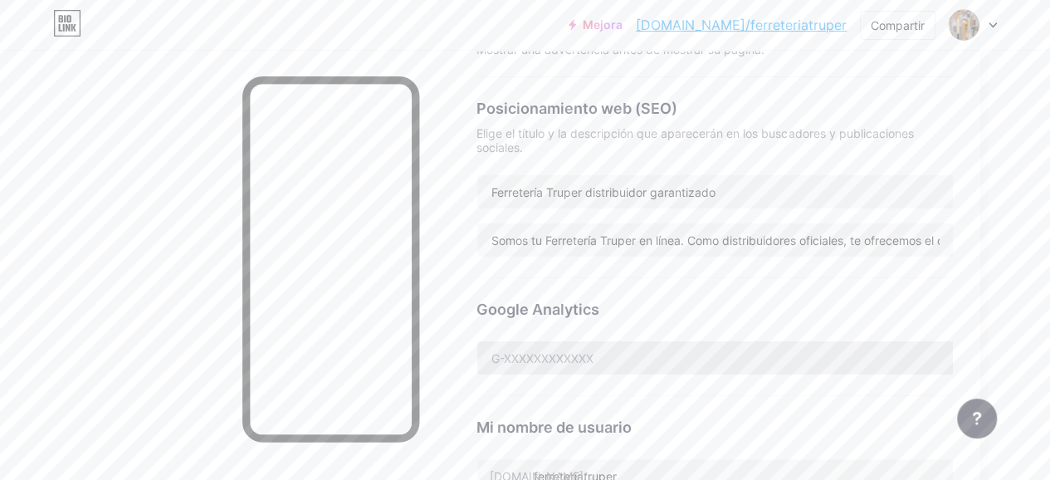
scroll to position [411, 69]
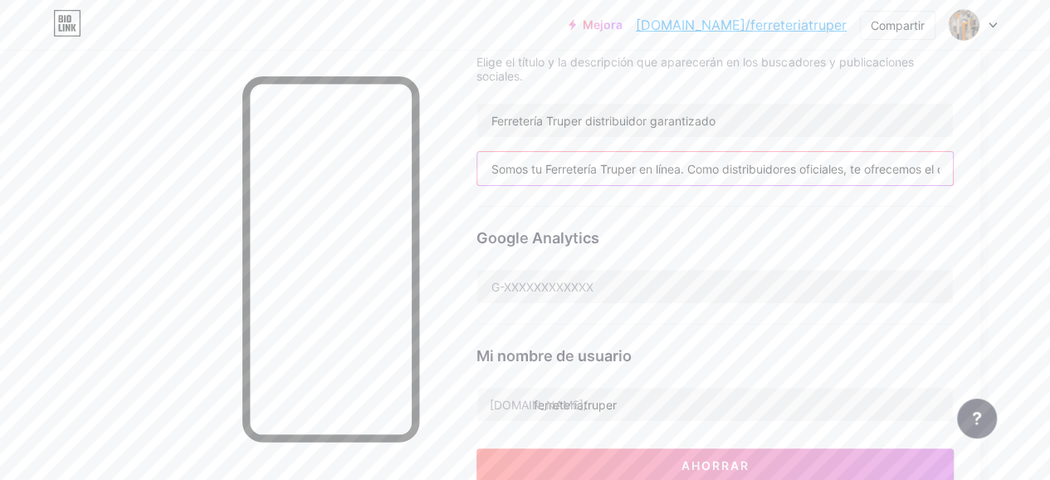
click at [916, 166] on input "Somos tu Ferretería Truper en línea. Como distribuidores oficiales, te ofrecemo…" at bounding box center [715, 168] width 476 height 33
click at [880, 165] on input "Somos tu Ferretería Truper en línea. Como distribuidores oficiales, te ofrecemo…" at bounding box center [715, 168] width 476 height 33
click at [872, 176] on input "Somos tu Ferretería Truper en línea. Como distribuidores oficiales, te ofrecemo…" at bounding box center [715, 168] width 476 height 33
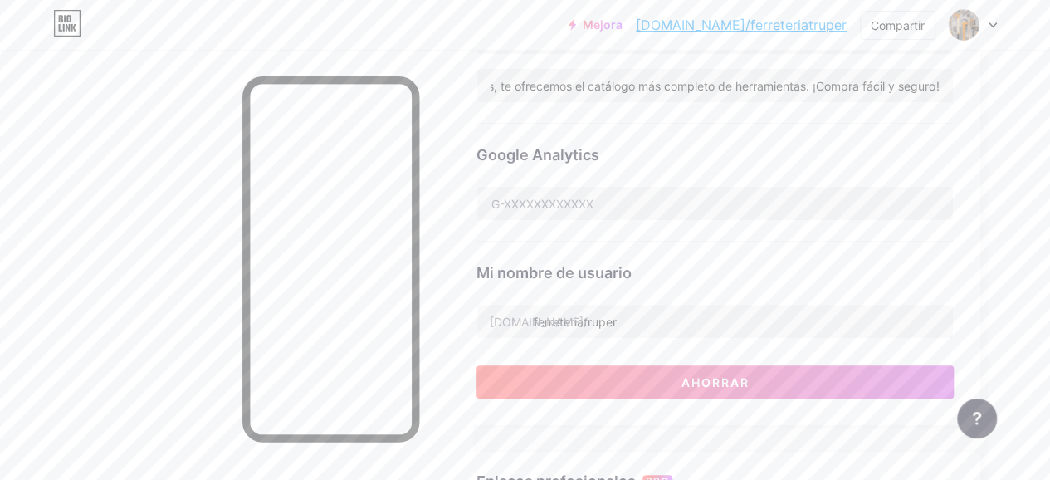
scroll to position [0, 0]
drag, startPoint x: 1034, startPoint y: 350, endPoint x: 1032, endPoint y: 335, distance: 14.3
click at [1034, 349] on div "Campo de golf Publicaciones Diseño Suscriptores NUEVO Estadísticas Ajustes Enla…" at bounding box center [494, 235] width 1112 height 1358
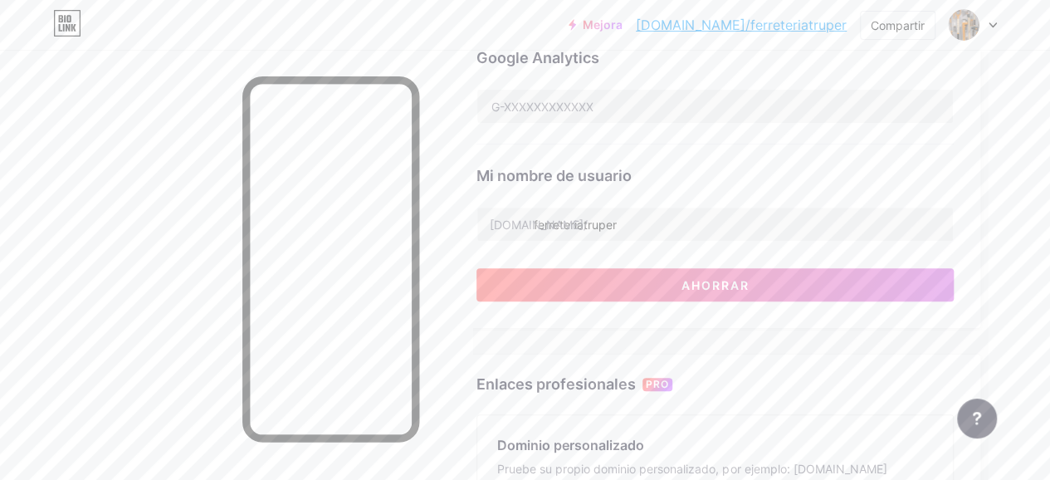
scroll to position [664, 69]
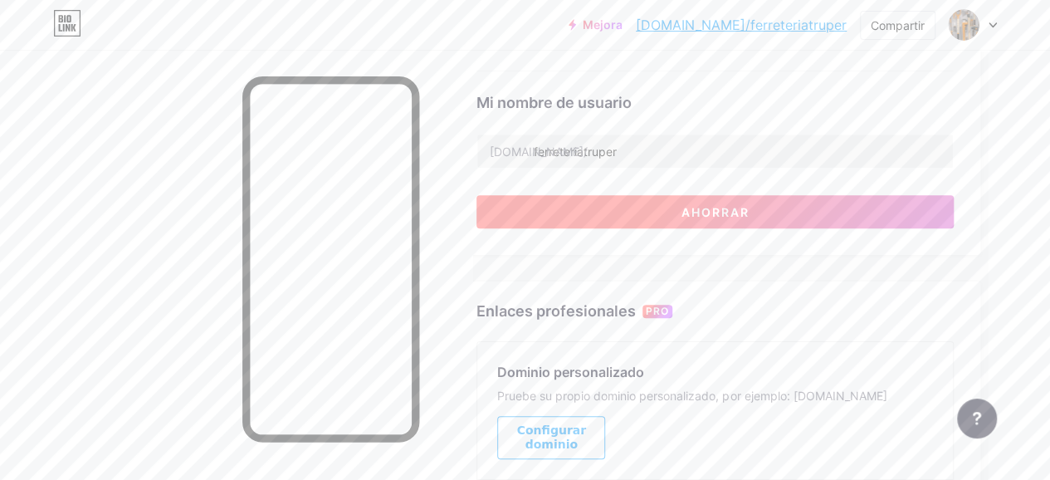
click at [737, 217] on button "Ahorrar" at bounding box center [715, 211] width 477 height 33
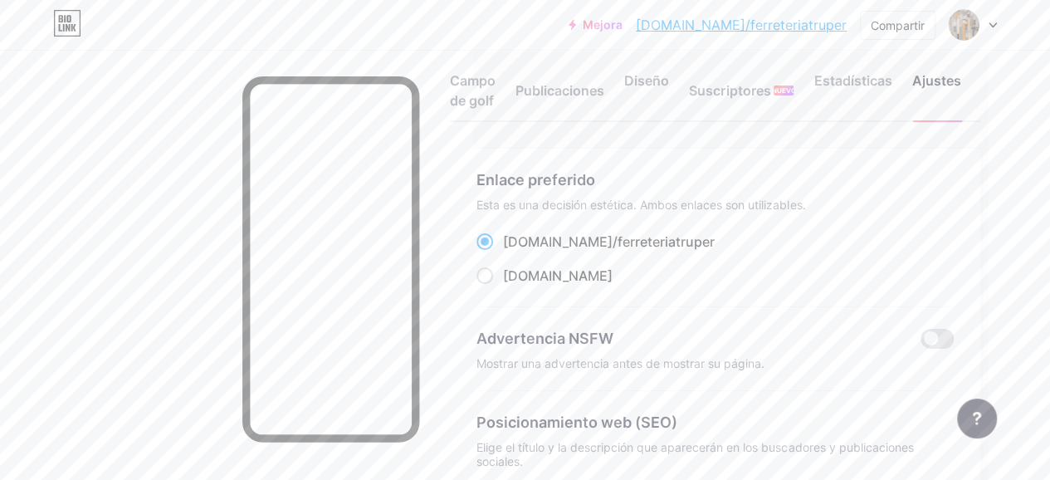
scroll to position [0, 69]
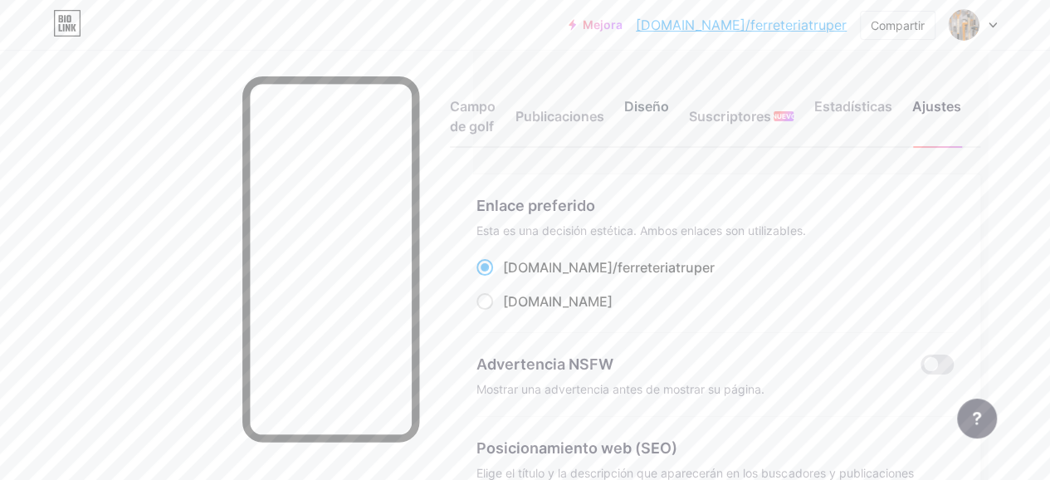
click at [633, 115] on div "Diseño" at bounding box center [646, 121] width 45 height 50
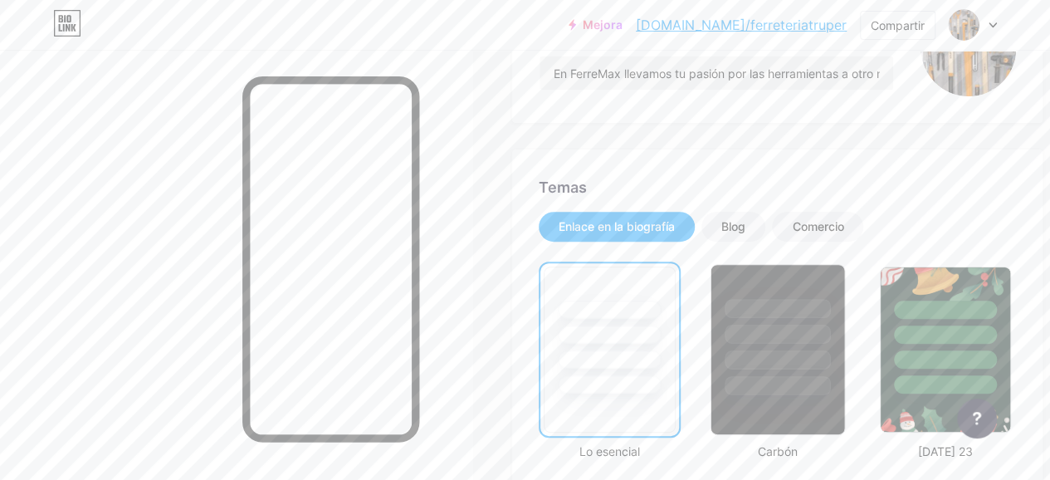
scroll to position [332, 0]
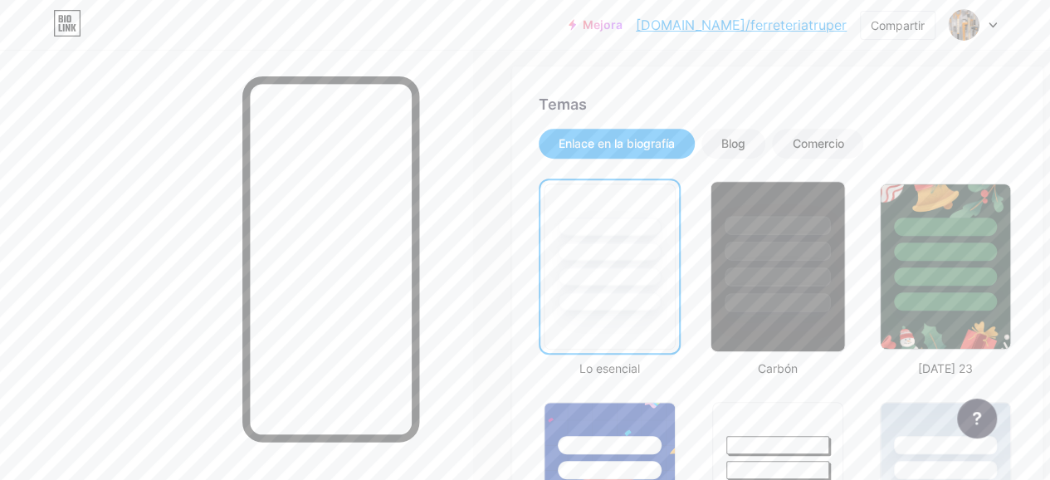
click at [800, 300] on div at bounding box center [778, 302] width 106 height 19
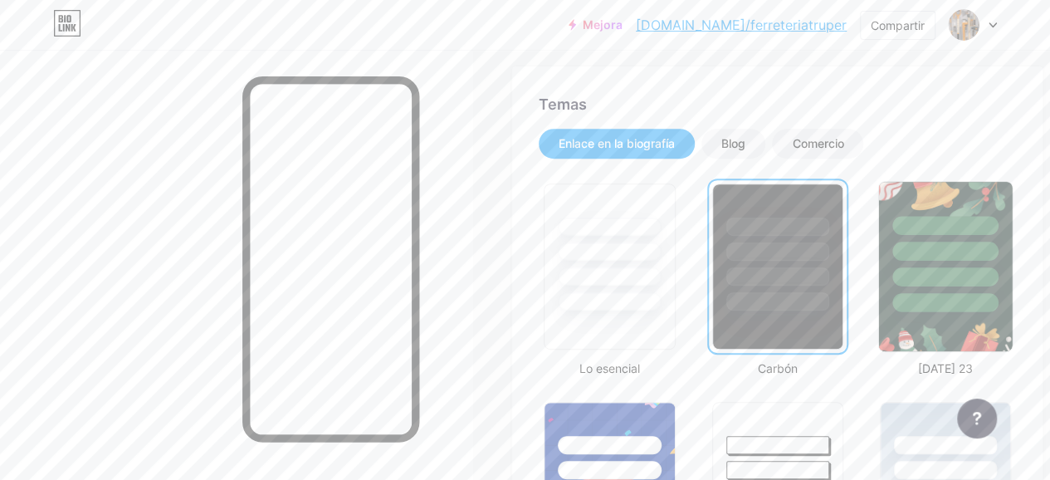
click at [961, 293] on div at bounding box center [945, 302] width 106 height 19
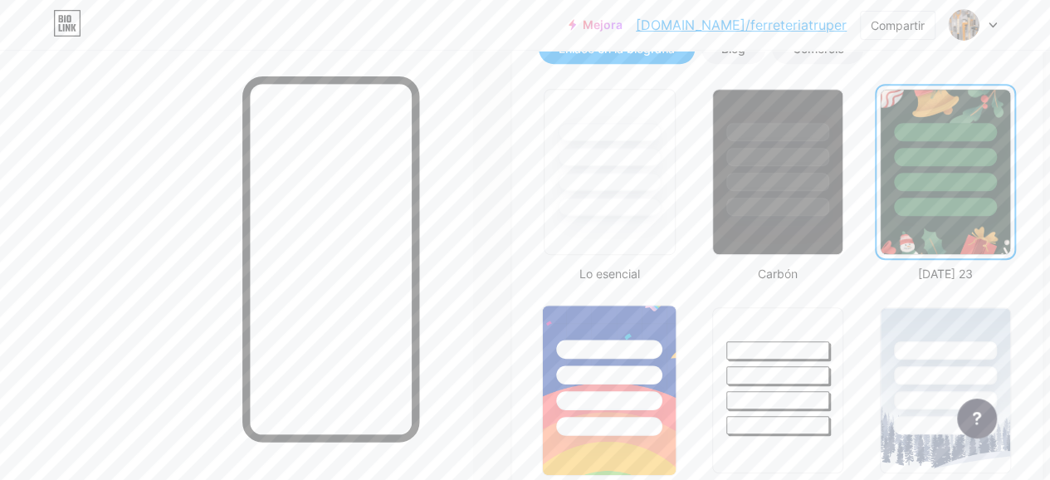
scroll to position [581, 0]
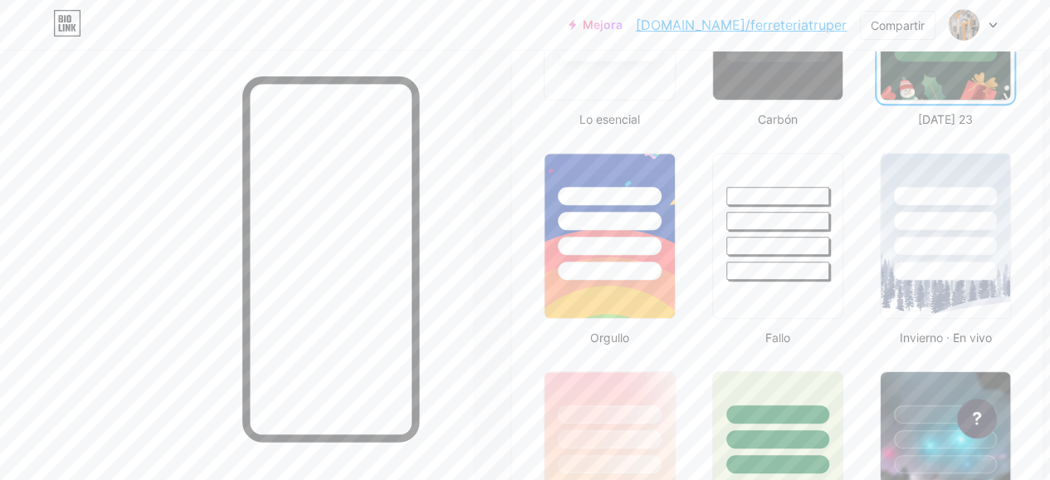
click at [652, 325] on div "Orgullo" at bounding box center [609, 247] width 141 height 198
click at [640, 303] on img at bounding box center [610, 235] width 134 height 169
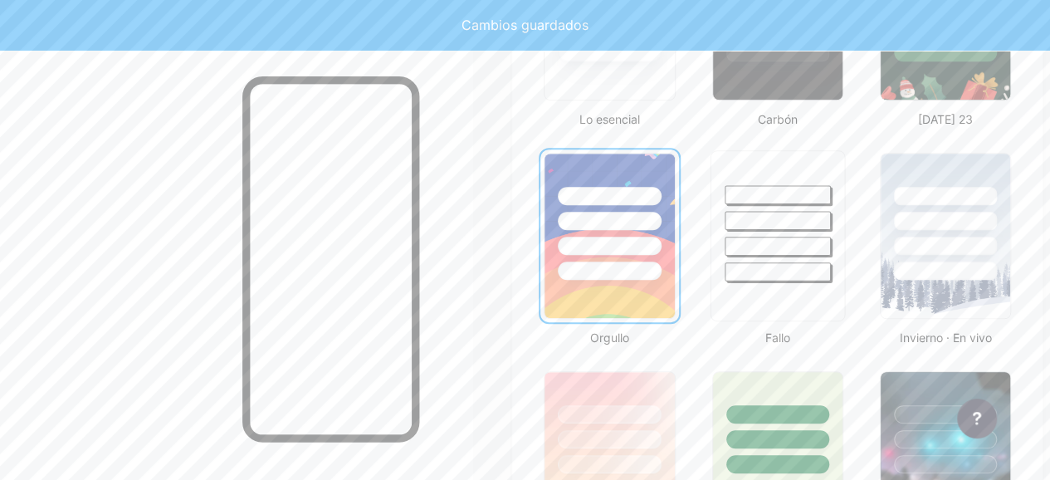
click at [754, 286] on div at bounding box center [777, 235] width 135 height 171
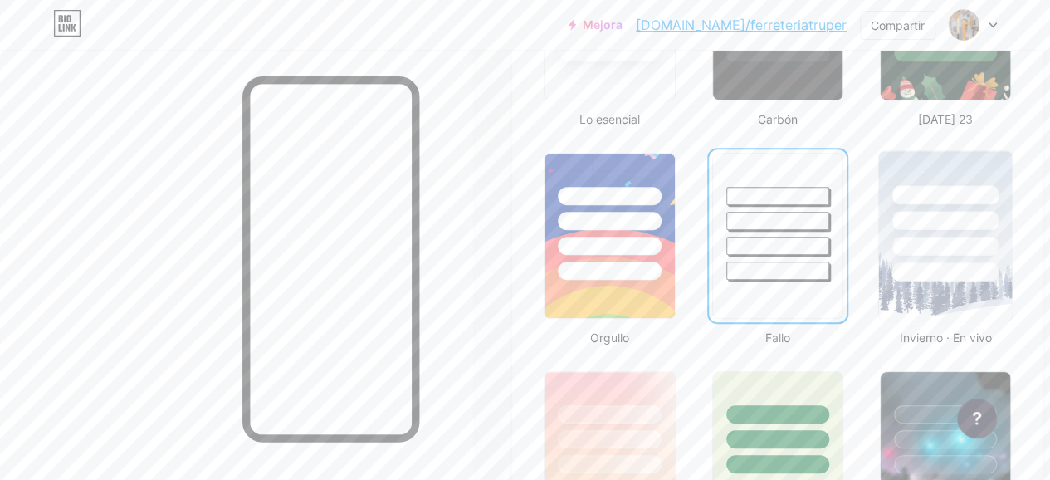
click at [945, 282] on img at bounding box center [946, 235] width 134 height 169
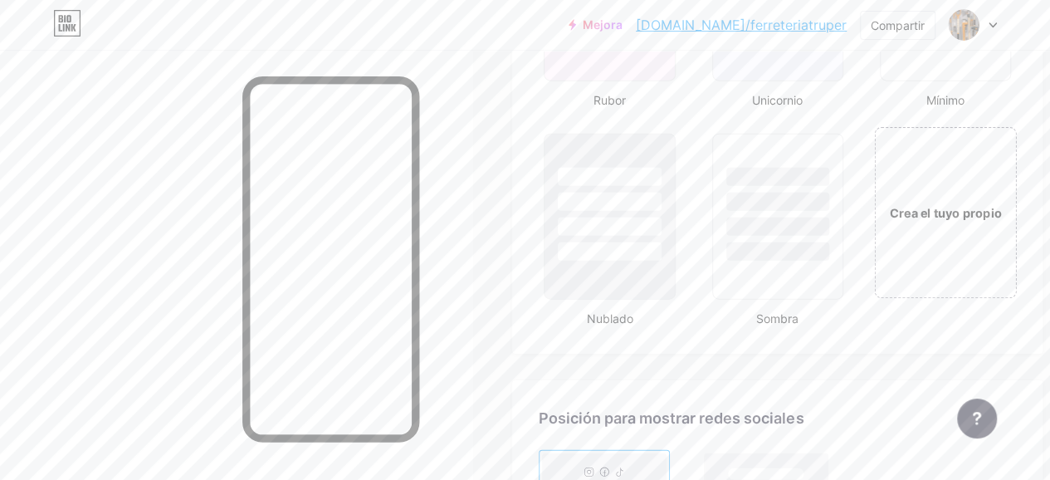
scroll to position [1909, 0]
click at [817, 279] on div at bounding box center [777, 217] width 135 height 171
click at [674, 232] on div at bounding box center [610, 198] width 134 height 130
click at [767, 250] on div at bounding box center [778, 253] width 106 height 19
click at [950, 237] on div "Crea el tuyo propio" at bounding box center [945, 213] width 142 height 171
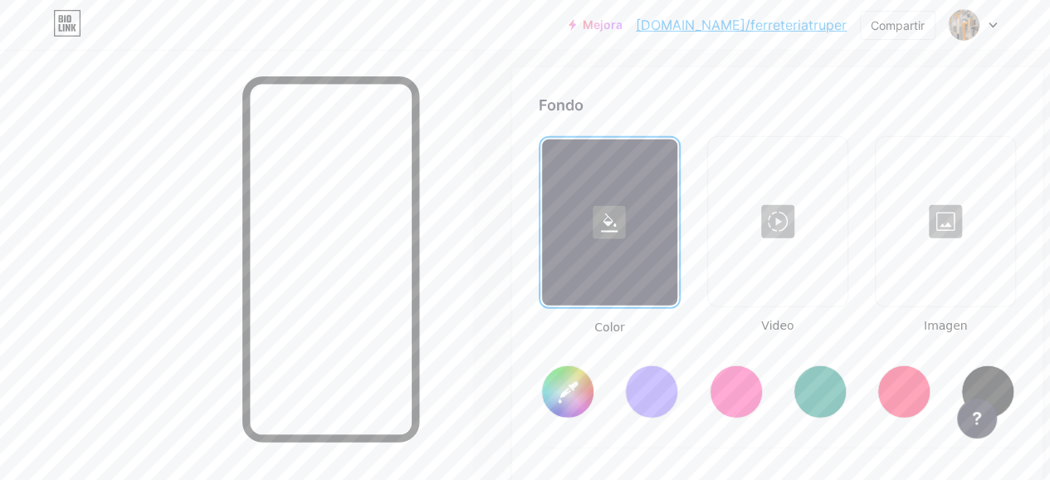
type input "#ffffff"
type input "#000000"
click at [951, 293] on div at bounding box center [945, 221] width 136 height 166
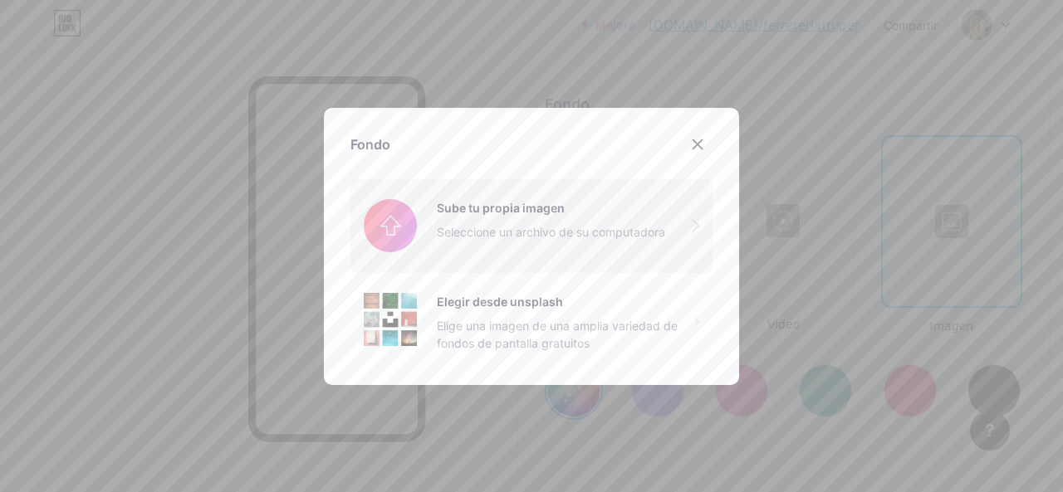
click at [526, 225] on input "file" at bounding box center [531, 225] width 362 height 93
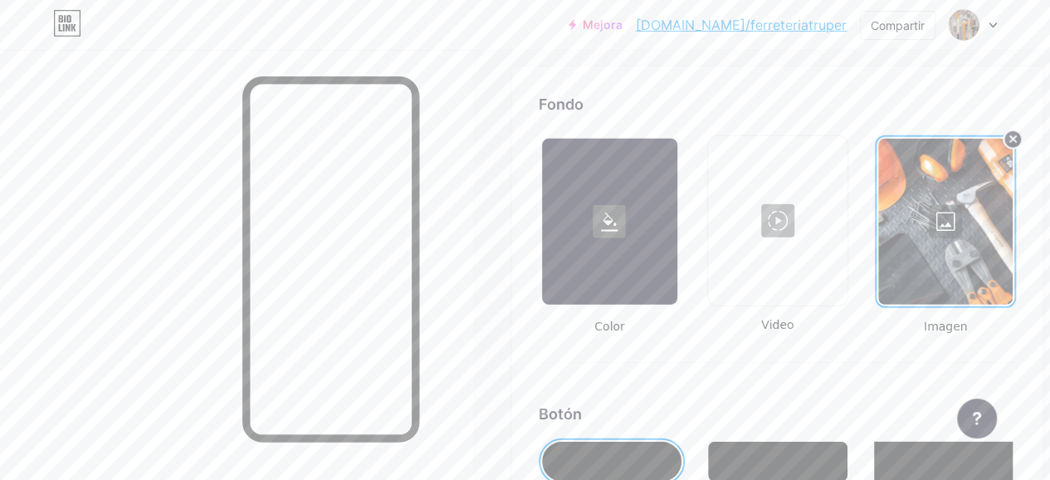
click at [950, 234] on div at bounding box center [945, 222] width 134 height 166
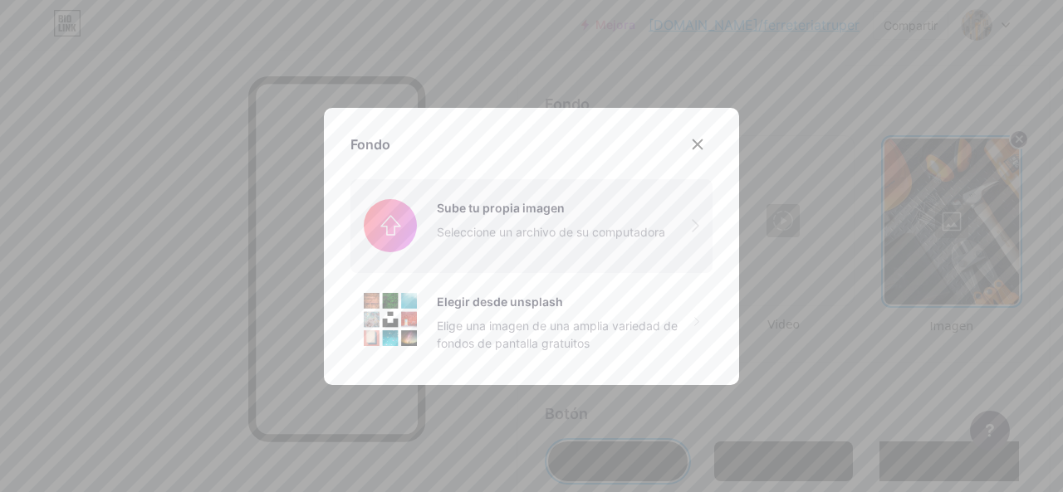
click at [485, 246] on input "file" at bounding box center [531, 225] width 362 height 93
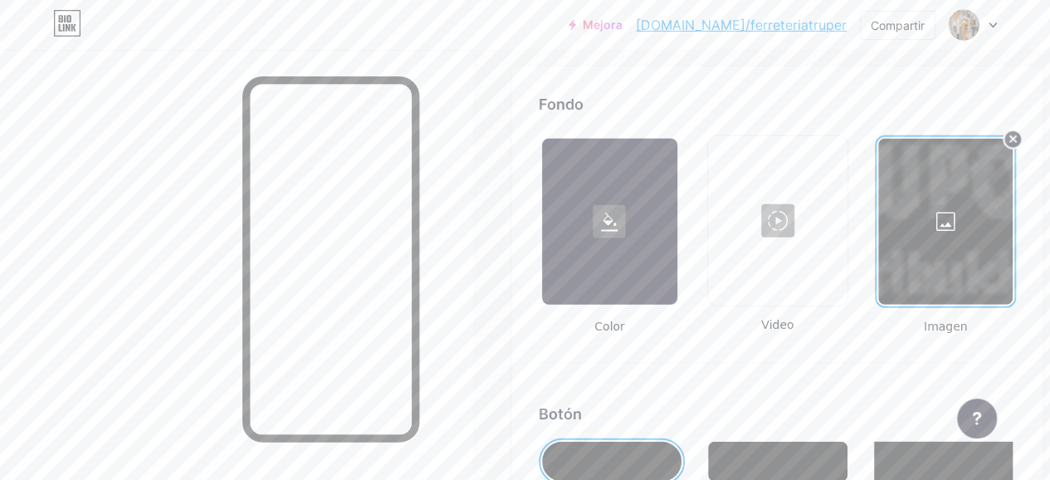
click at [959, 218] on div at bounding box center [945, 222] width 134 height 166
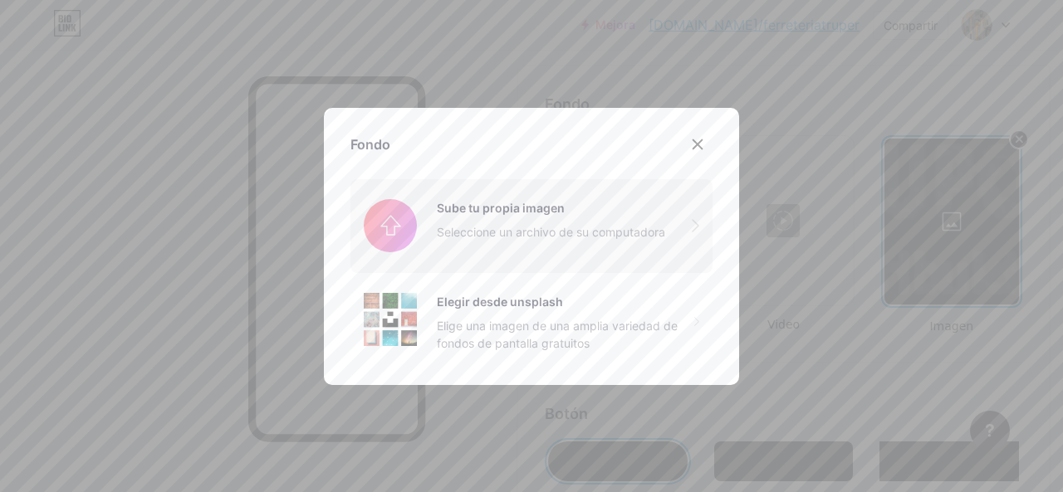
click at [613, 233] on input "file" at bounding box center [531, 225] width 362 height 93
click at [692, 148] on icon at bounding box center [697, 144] width 13 height 13
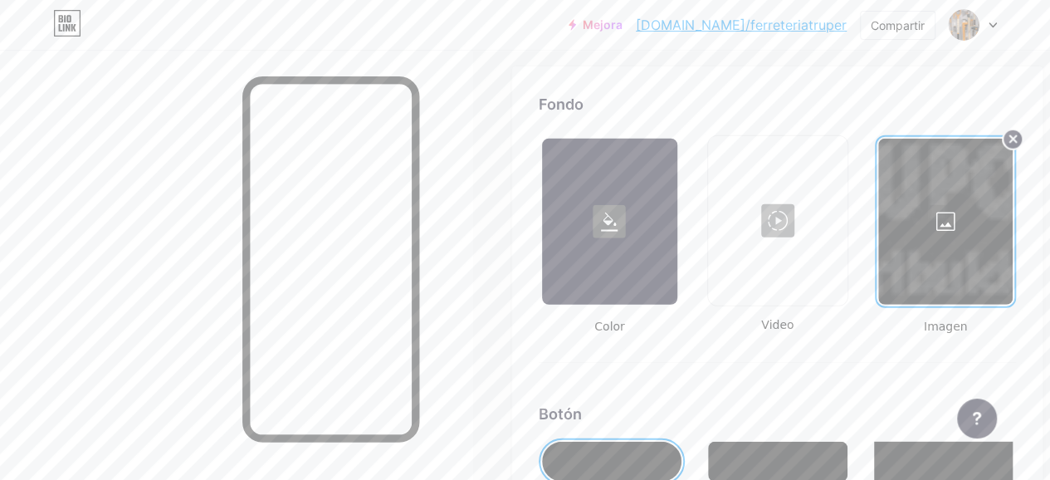
click at [1023, 139] on circle at bounding box center [1013, 140] width 20 height 20
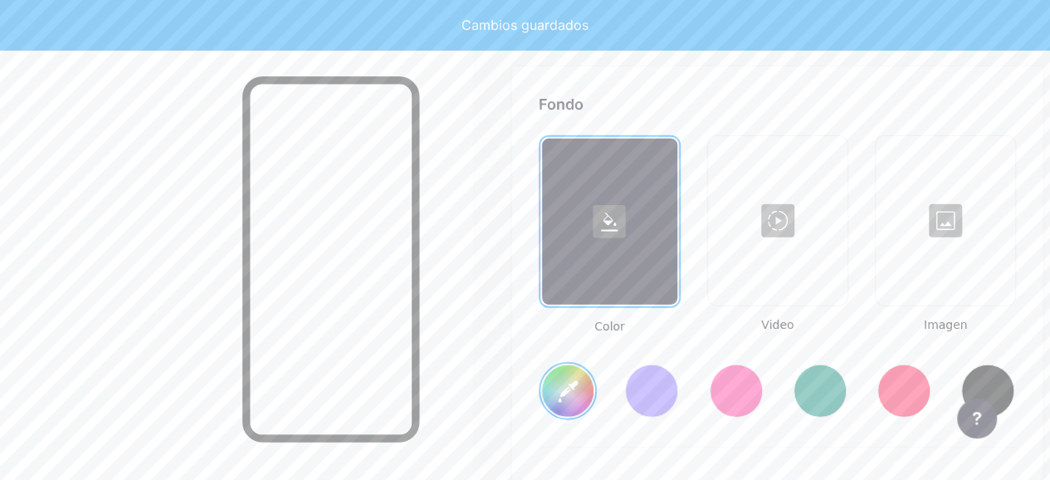
type input "#ffffff"
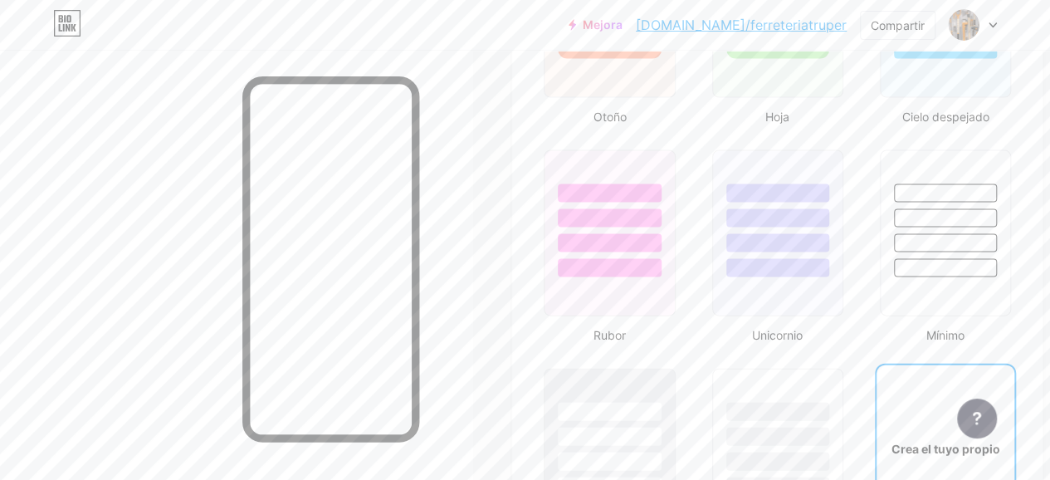
scroll to position [1679, 0]
click at [976, 252] on div at bounding box center [946, 210] width 134 height 130
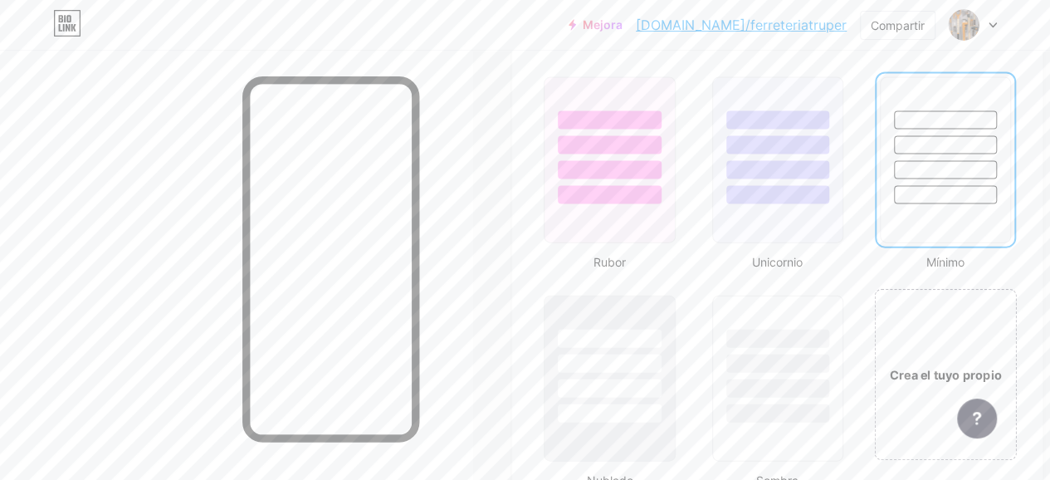
scroll to position [1845, 0]
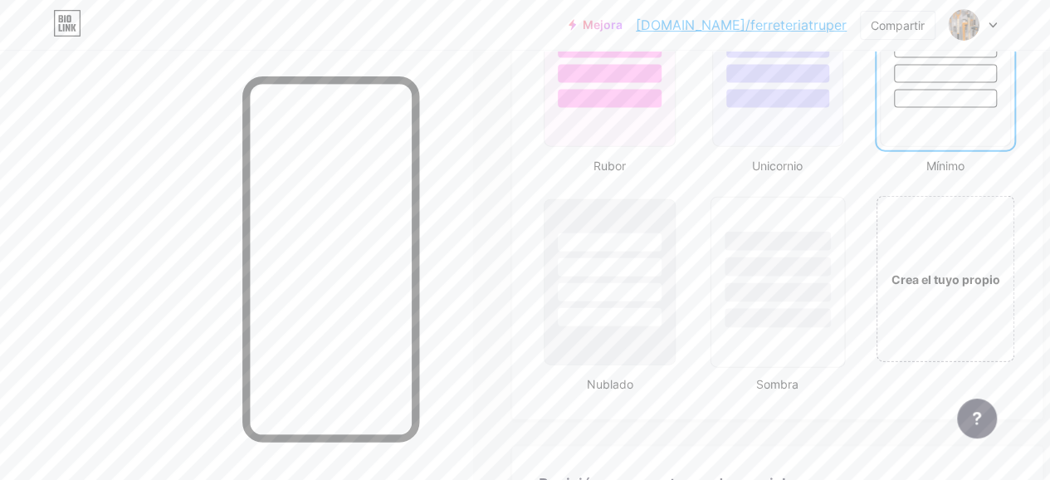
click at [829, 303] on div at bounding box center [778, 263] width 134 height 130
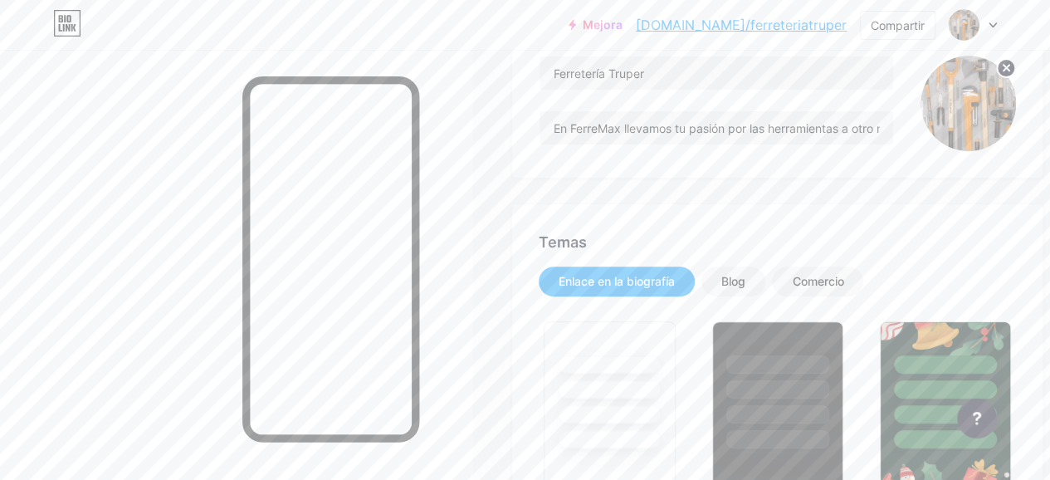
scroll to position [267, 0]
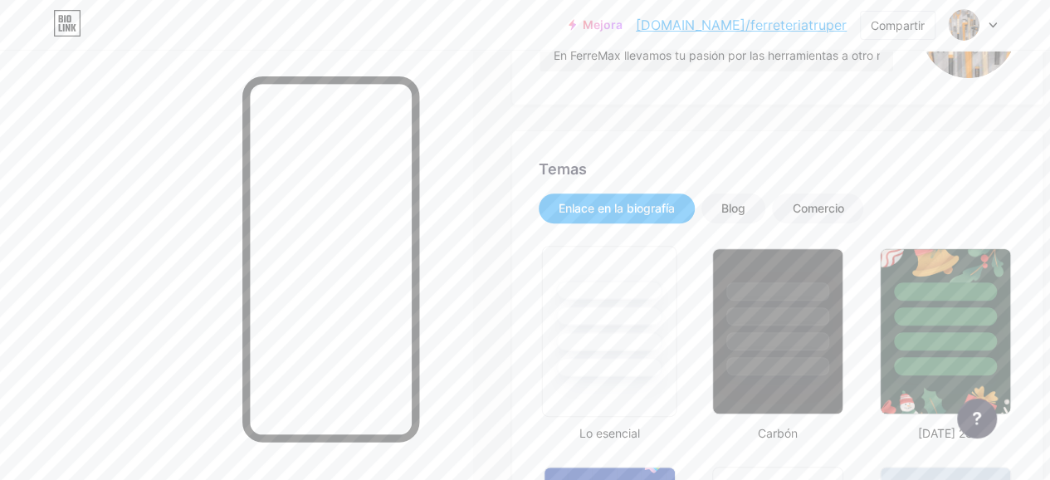
click at [647, 300] on div at bounding box center [610, 312] width 134 height 130
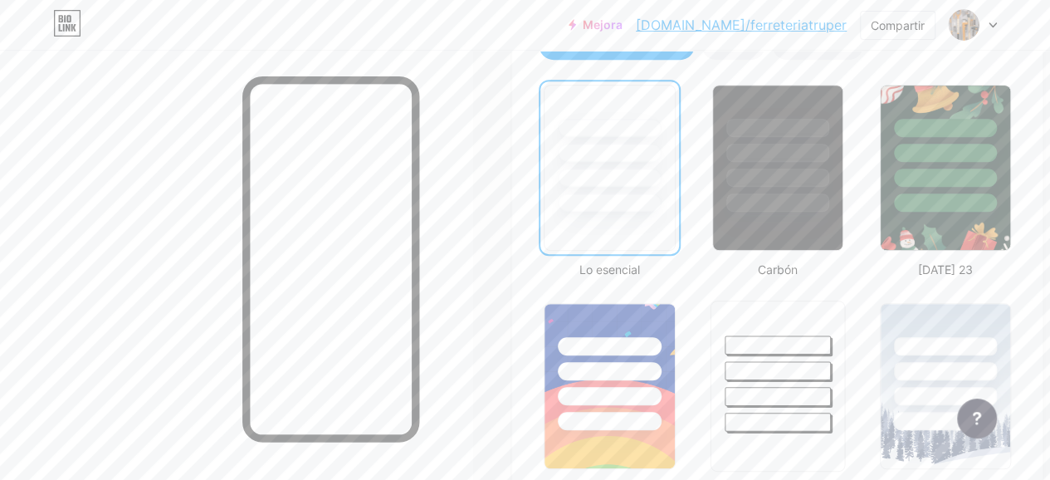
scroll to position [516, 0]
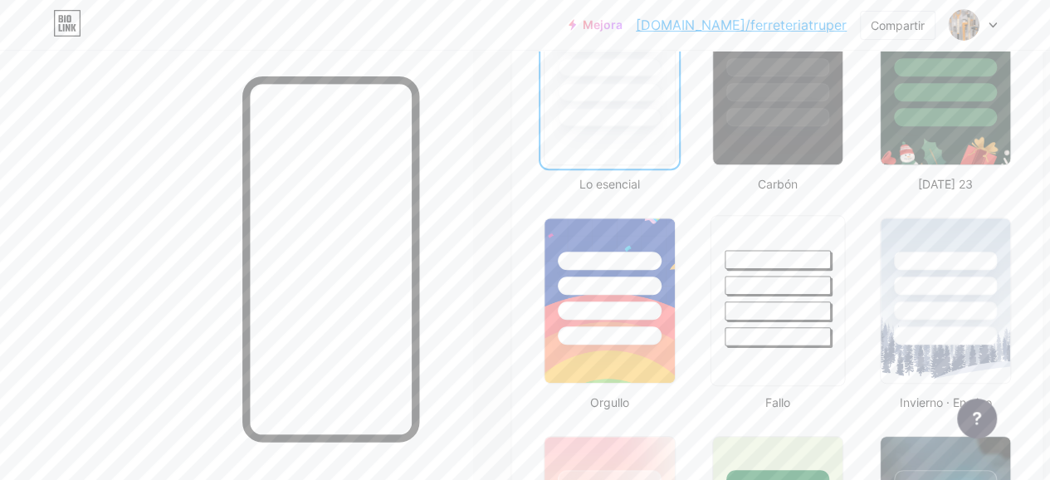
click at [775, 325] on div at bounding box center [778, 281] width 134 height 130
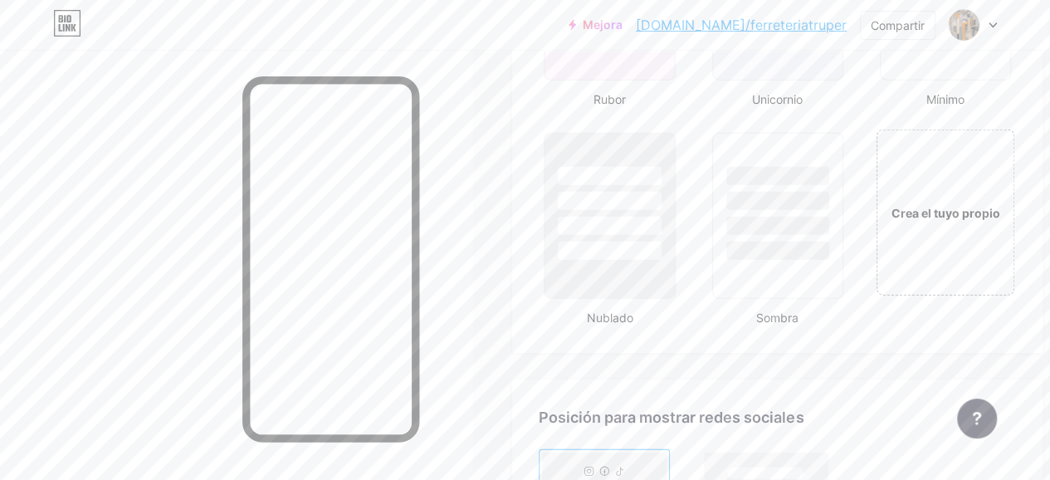
scroll to position [2011, 0]
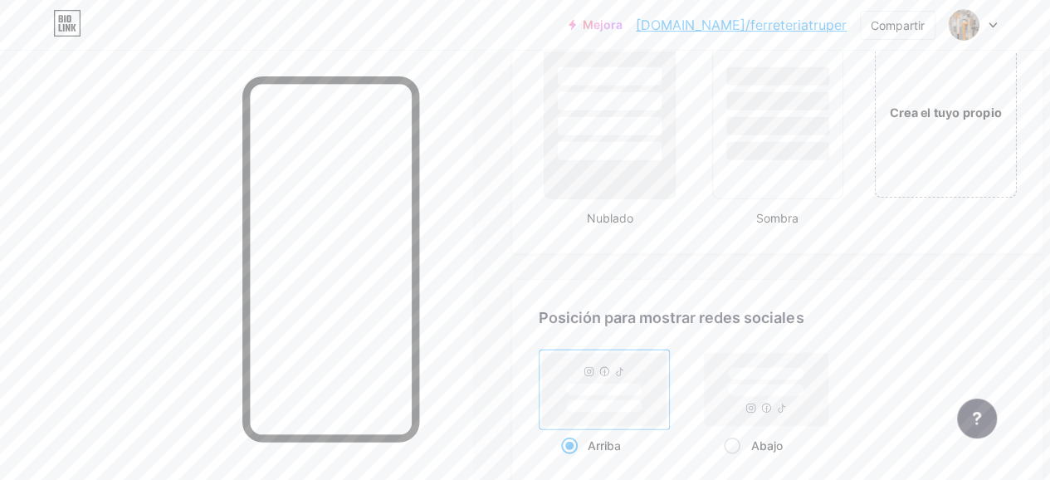
click at [948, 149] on div "Crea el tuyo propio" at bounding box center [945, 112] width 142 height 171
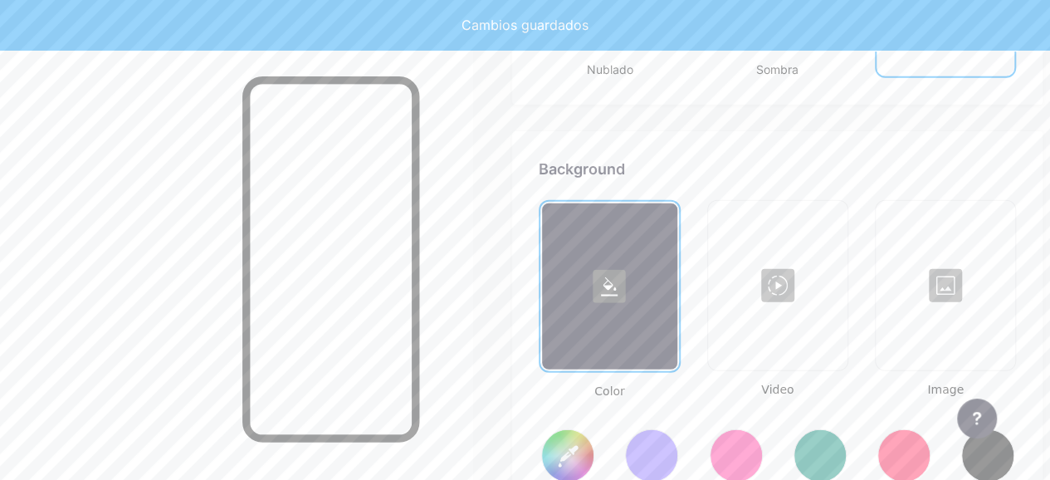
type input "#ffffff"
type input "#000000"
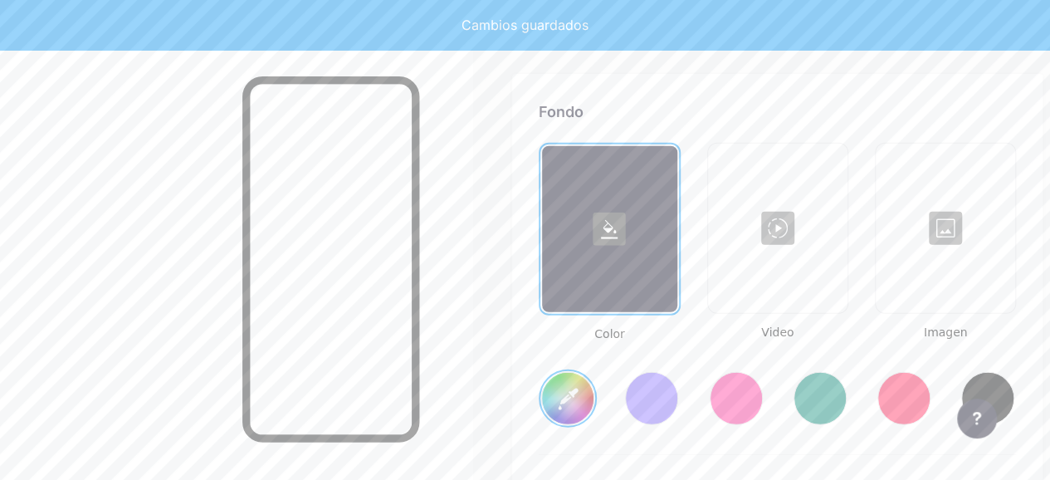
scroll to position [2224, 0]
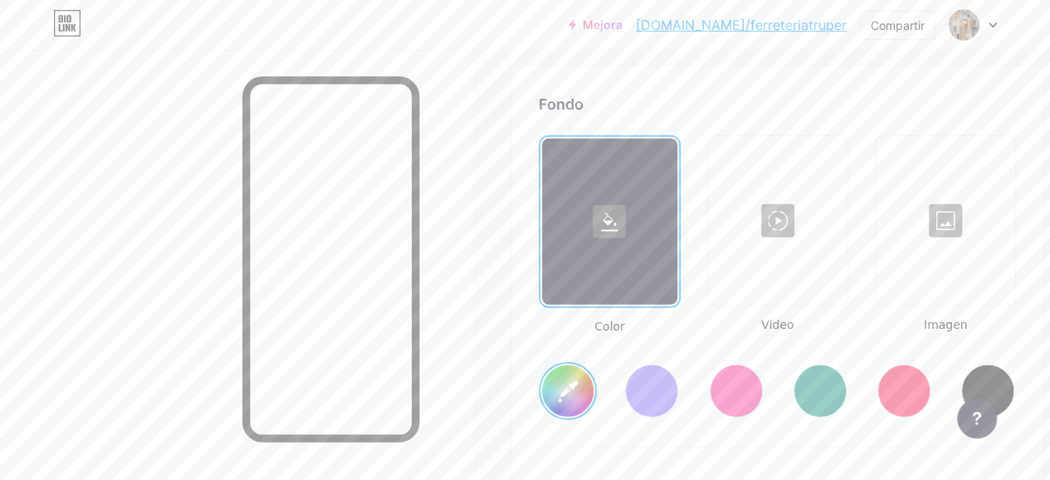
click at [574, 393] on input "#ffffff" at bounding box center [567, 390] width 51 height 51
click at [566, 384] on input "#ffffff" at bounding box center [567, 390] width 51 height 51
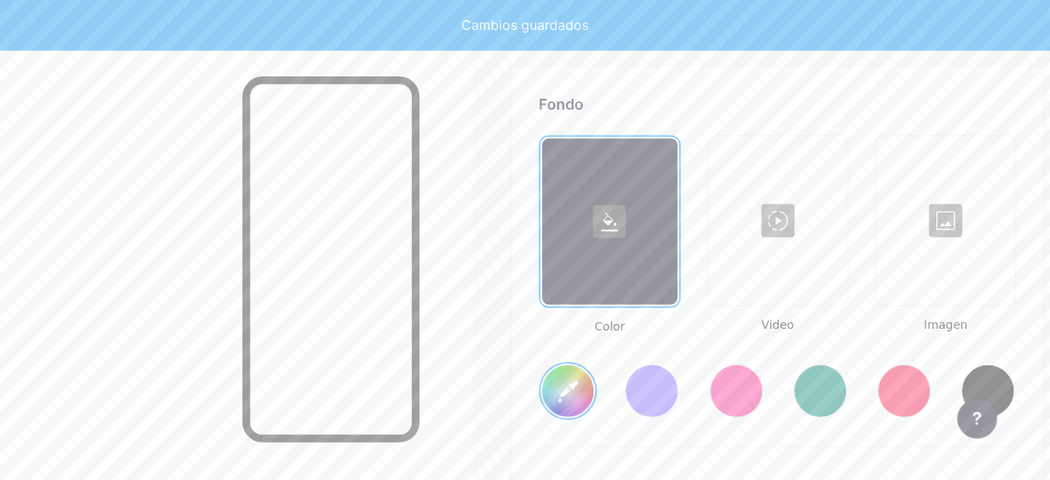
click at [707, 156] on div "Color Video Imagen" at bounding box center [777, 235] width 477 height 200
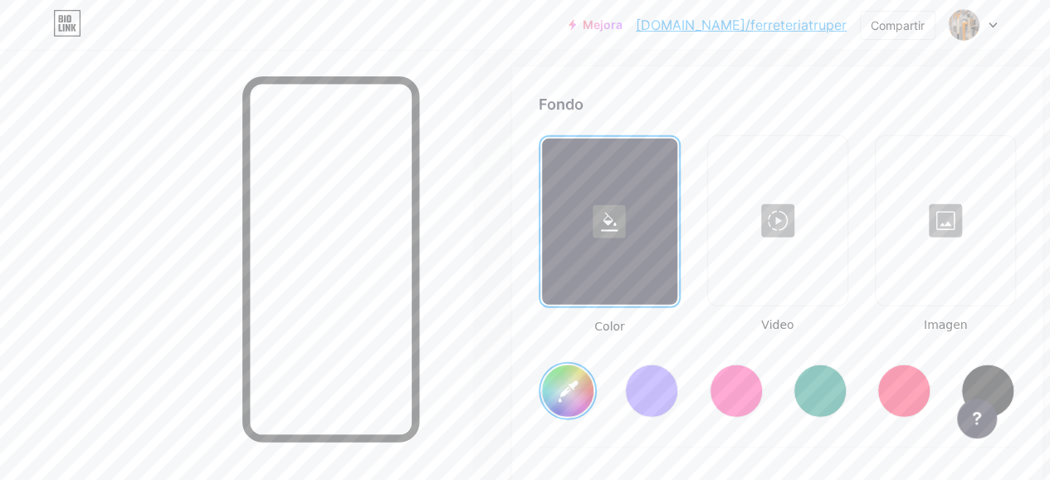
click at [614, 220] on icon at bounding box center [609, 222] width 17 height 19
click at [592, 396] on input "#b9a418" at bounding box center [567, 390] width 51 height 51
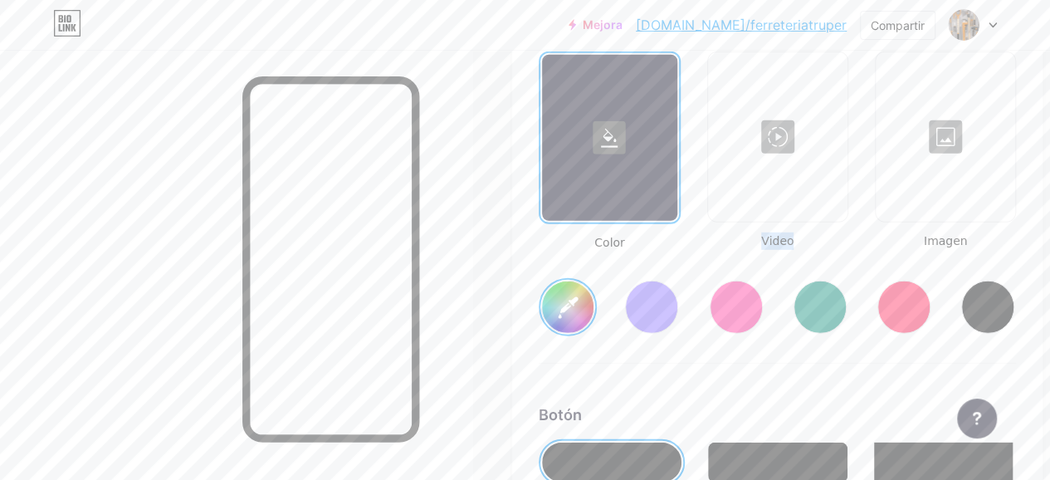
scroll to position [2307, 0]
click at [826, 257] on div "#fff6bd" at bounding box center [777, 294] width 477 height 85
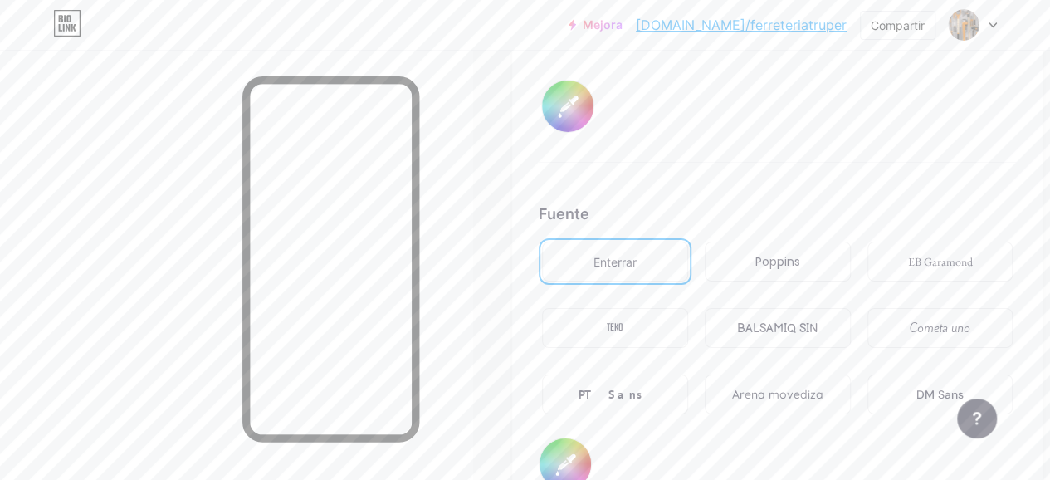
scroll to position [2888, 0]
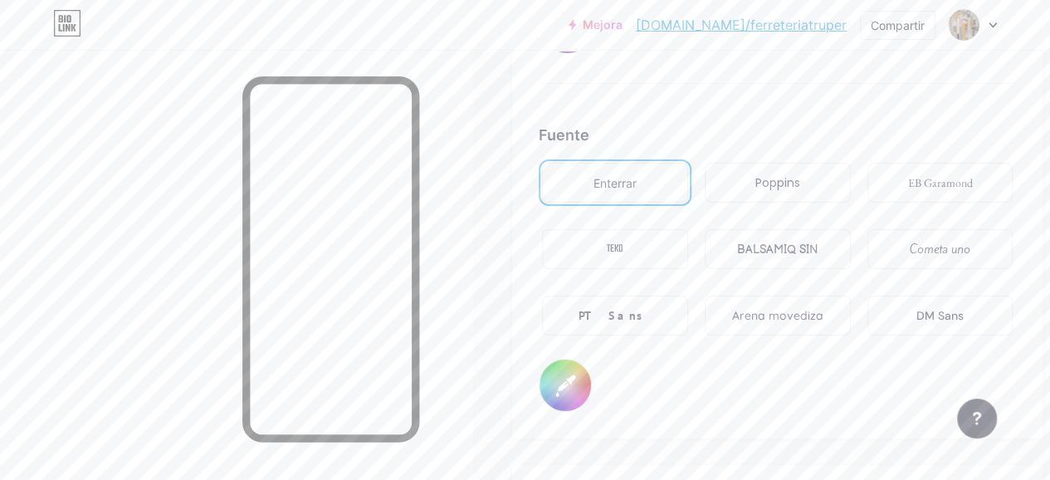
click at [768, 182] on font "Poppins" at bounding box center [777, 182] width 45 height 17
click at [609, 197] on div "Enterrar" at bounding box center [615, 183] width 146 height 40
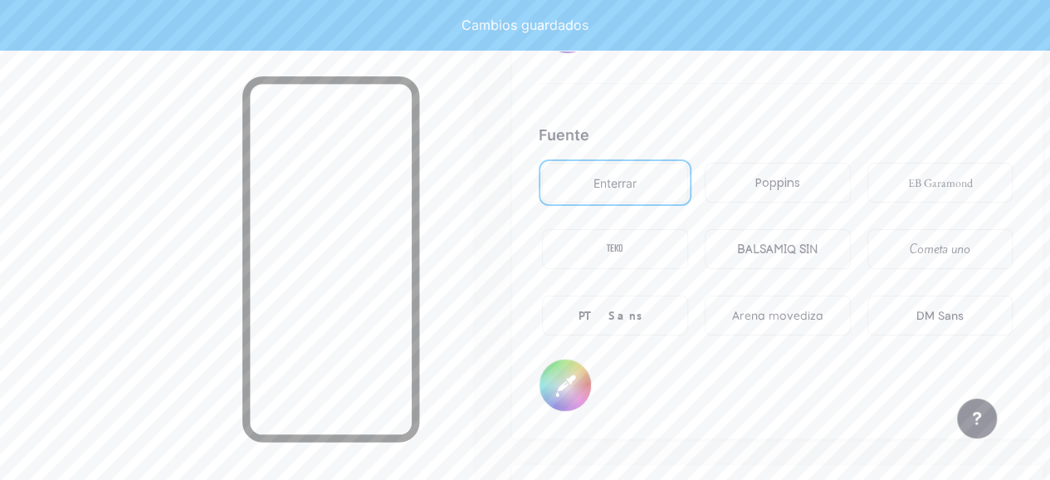
click at [777, 248] on font "BALSAMIQ SIN" at bounding box center [777, 249] width 81 height 14
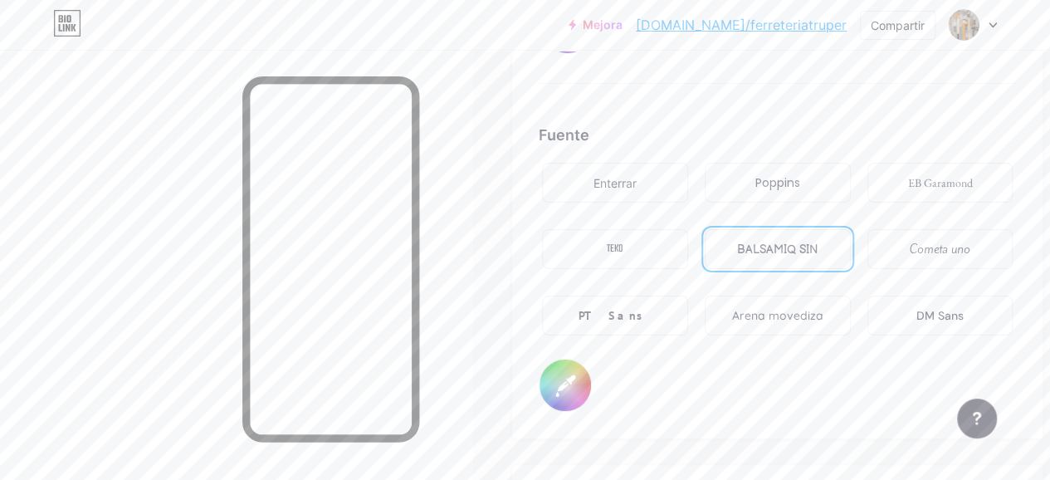
click at [659, 327] on div "PT Sans" at bounding box center [615, 316] width 146 height 40
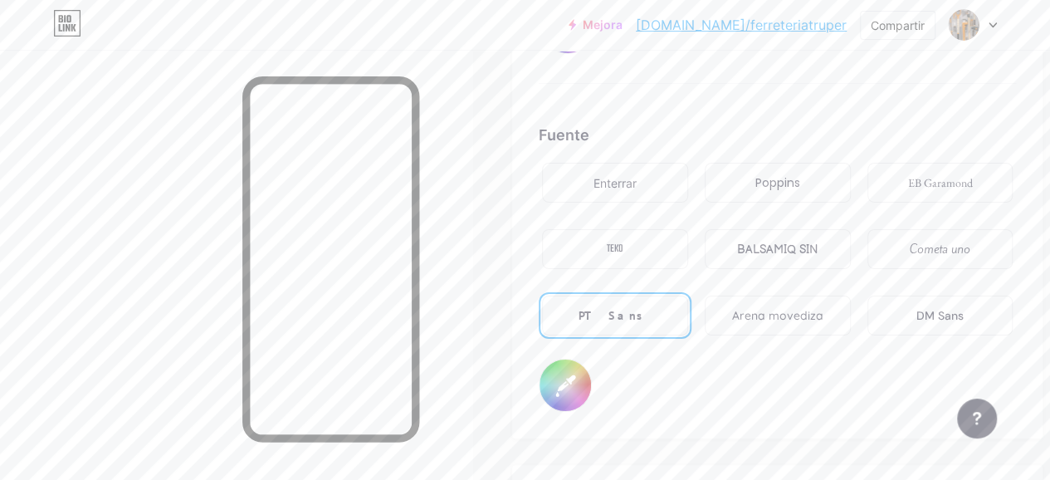
click at [952, 308] on font "DM Sans" at bounding box center [940, 315] width 47 height 15
click at [620, 177] on font "Enterrar" at bounding box center [615, 183] width 43 height 14
click at [929, 315] on font "DM Sans" at bounding box center [940, 315] width 47 height 15
click at [627, 191] on div "Enterrar" at bounding box center [615, 183] width 146 height 40
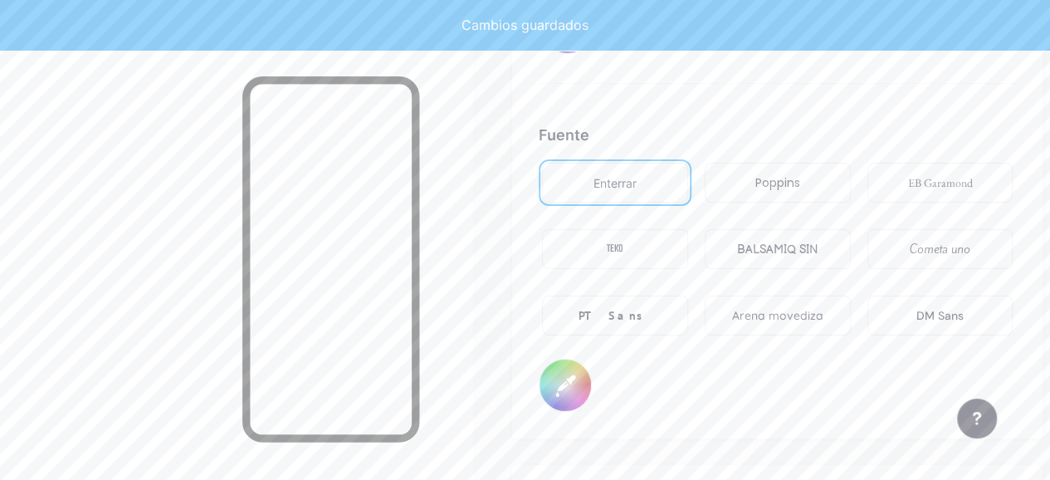
type input "#fff6bd"
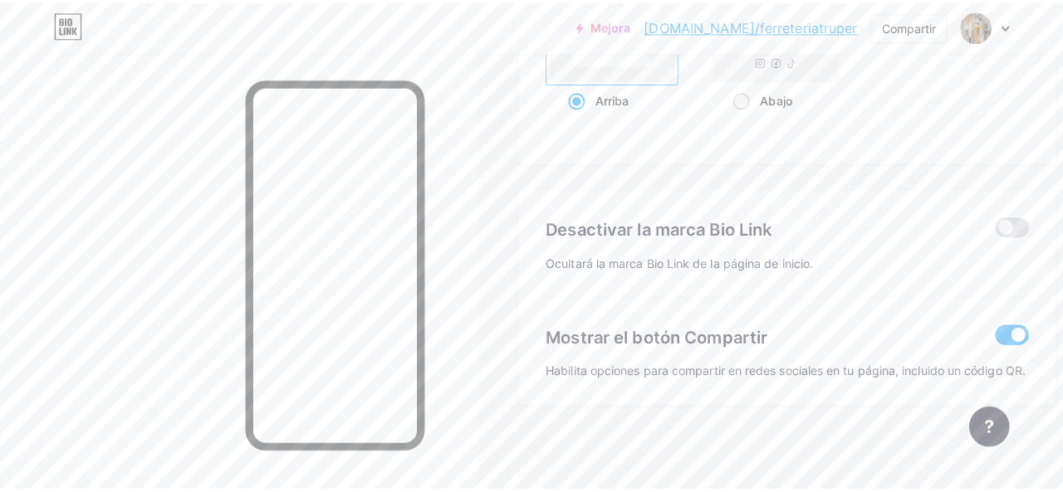
scroll to position [3339, 0]
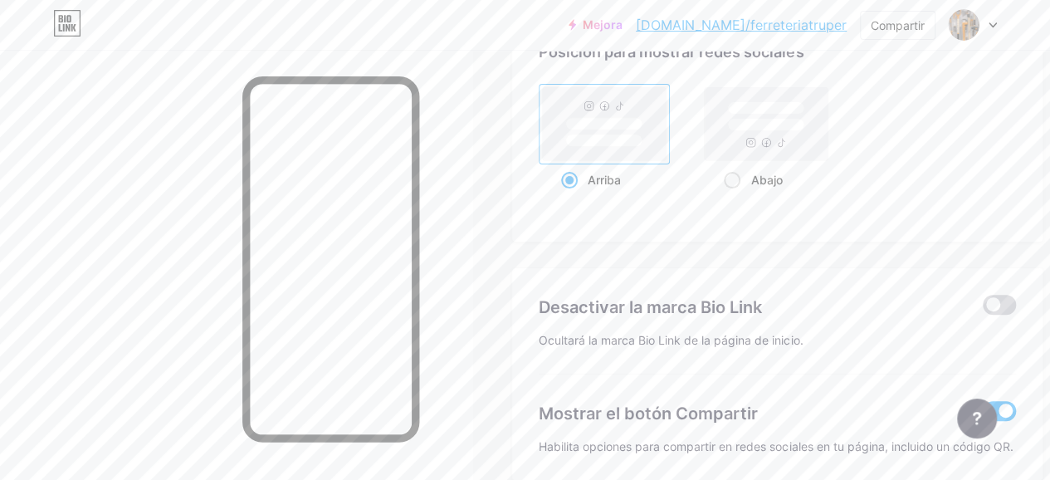
click at [1000, 303] on span at bounding box center [999, 305] width 33 height 20
click at [983, 309] on input "checkbox" at bounding box center [983, 309] width 0 height 0
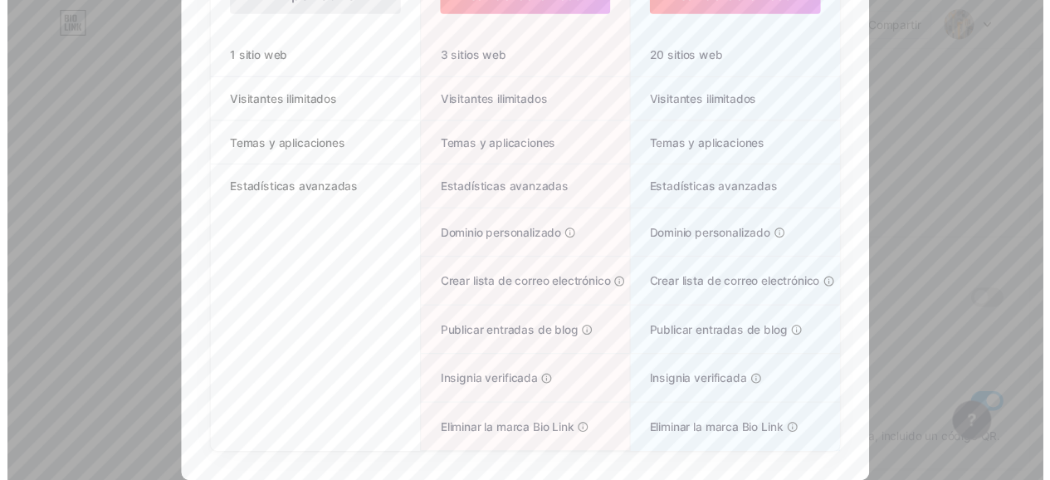
scroll to position [0, 0]
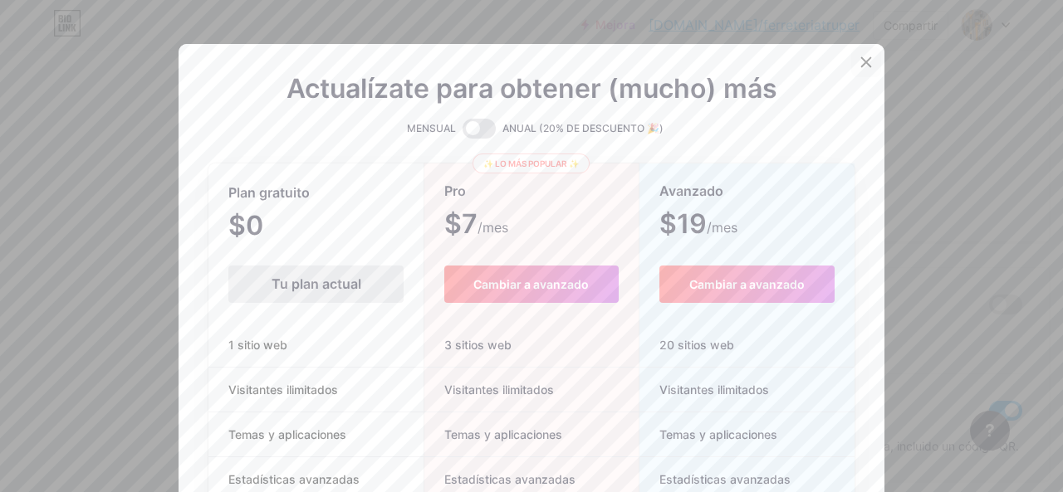
click at [868, 61] on div at bounding box center [866, 62] width 30 height 30
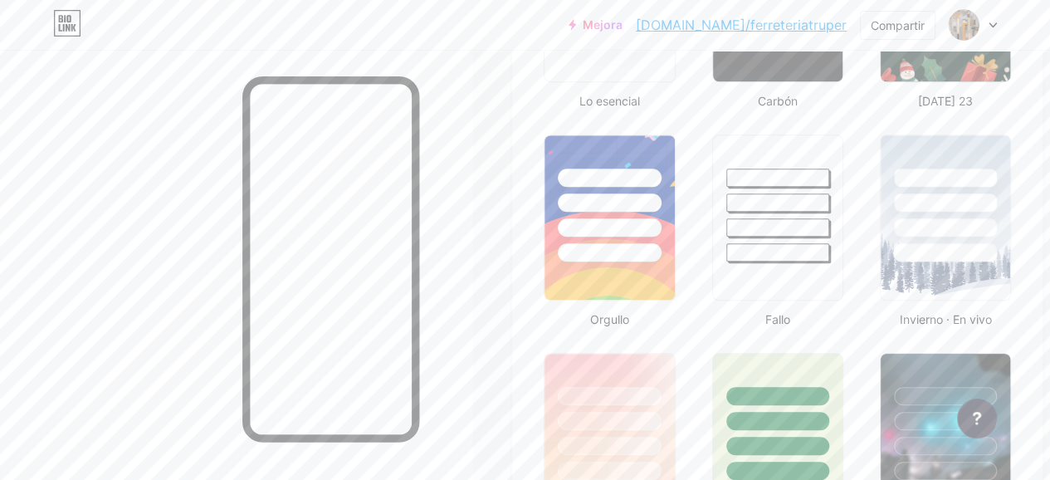
scroll to position [516, 0]
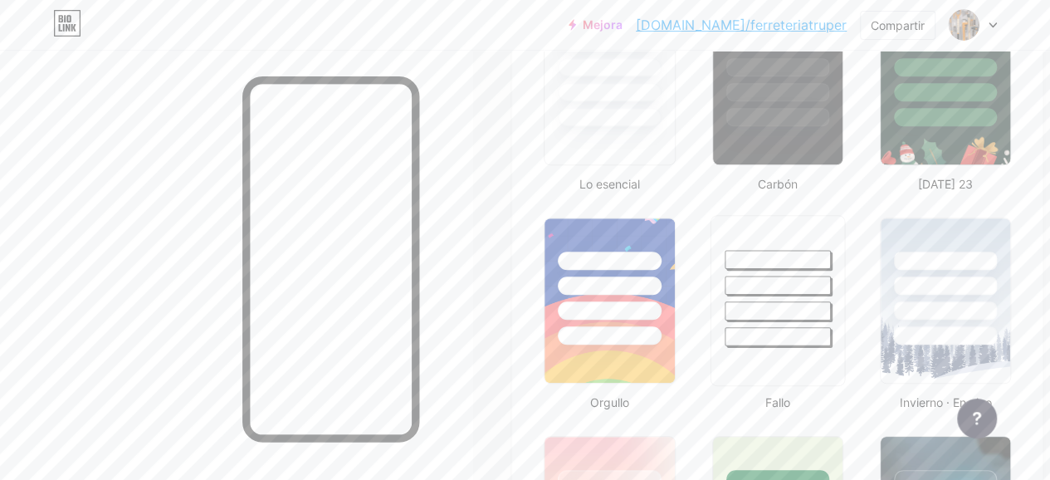
click at [755, 296] on div at bounding box center [778, 281] width 134 height 130
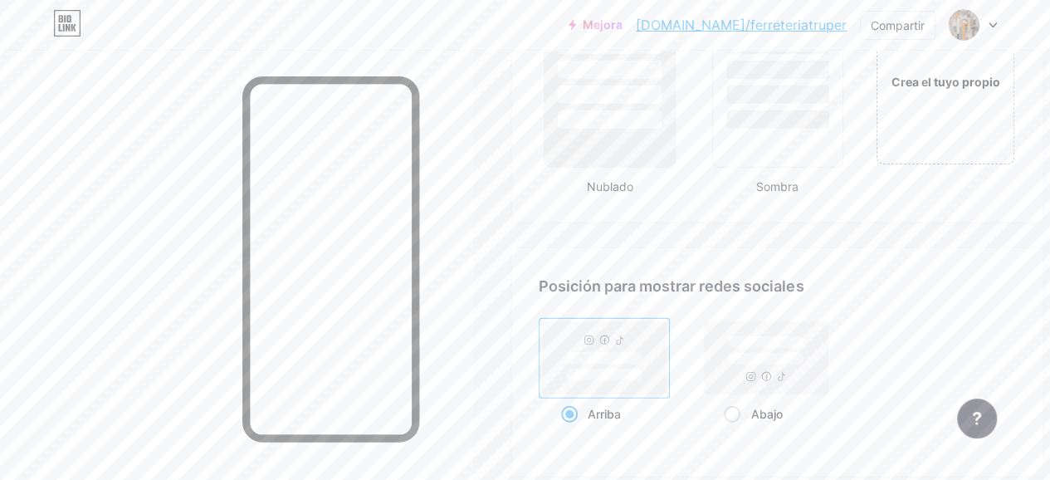
scroll to position [1928, 0]
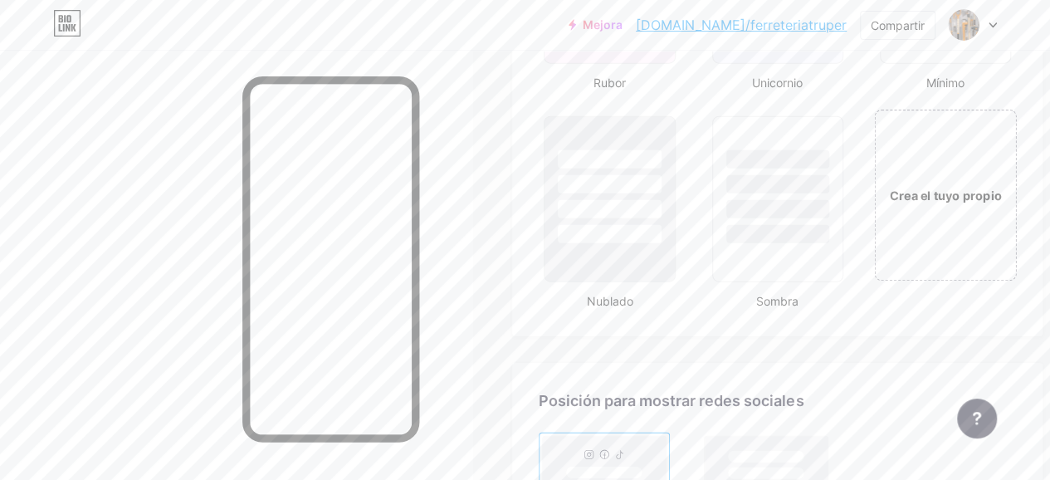
click at [928, 215] on div "Crea el tuyo propio" at bounding box center [945, 195] width 142 height 171
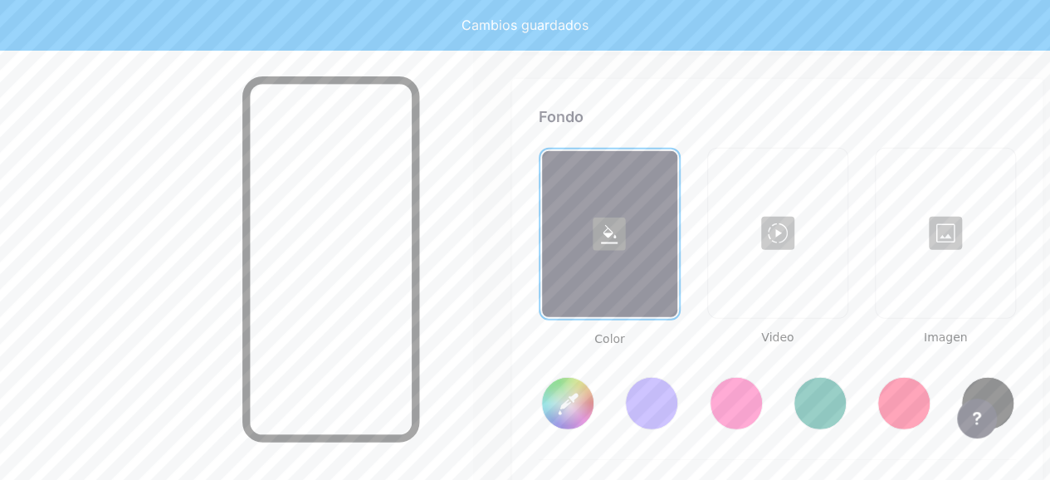
type input "#ffffff"
type input "#000000"
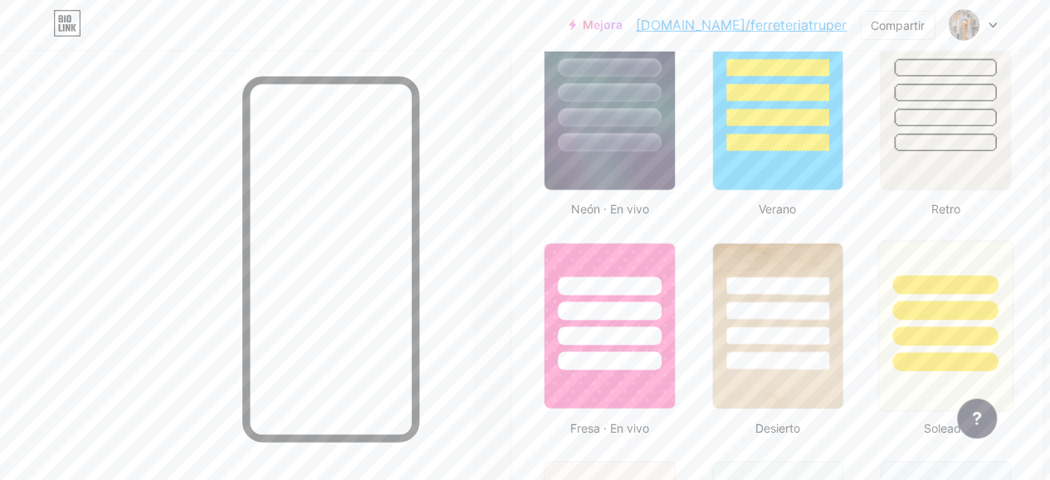
scroll to position [1228, 0]
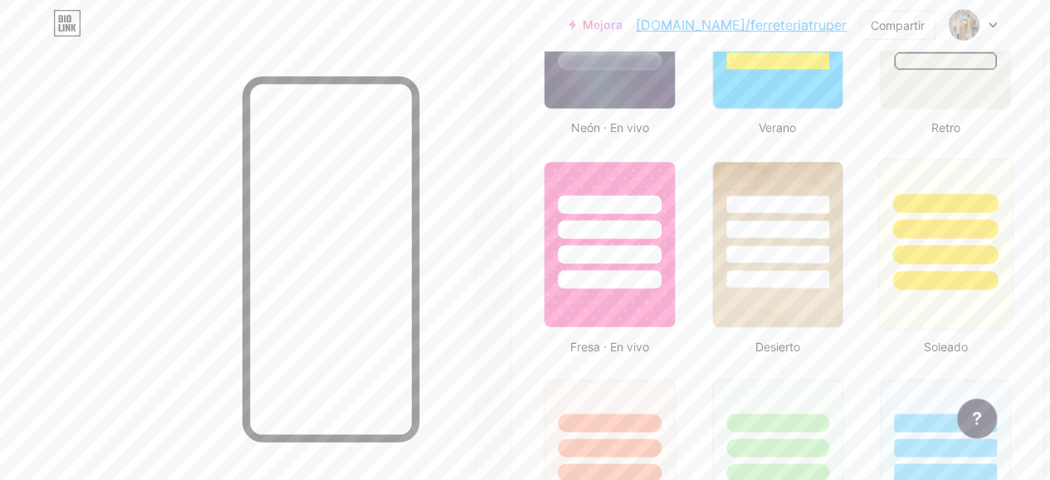
click at [931, 246] on div at bounding box center [945, 254] width 106 height 19
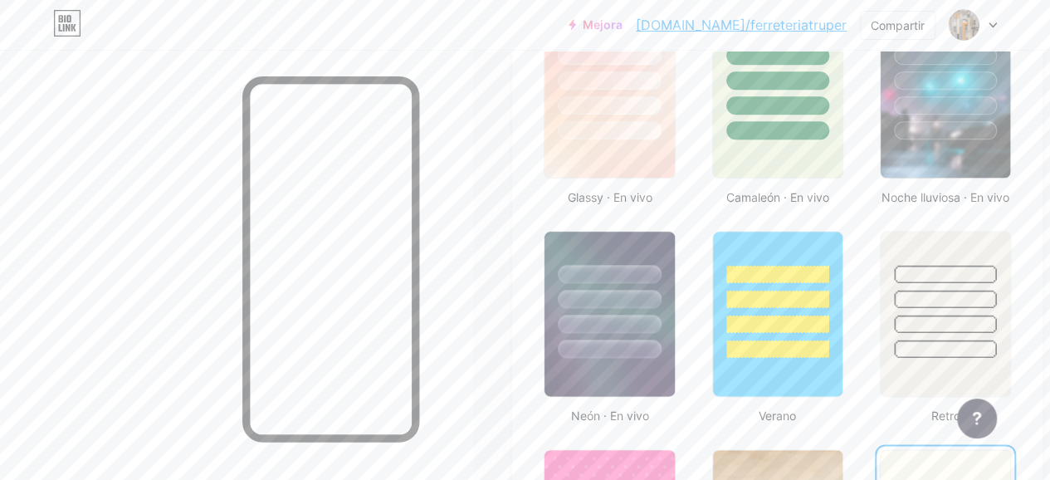
scroll to position [896, 0]
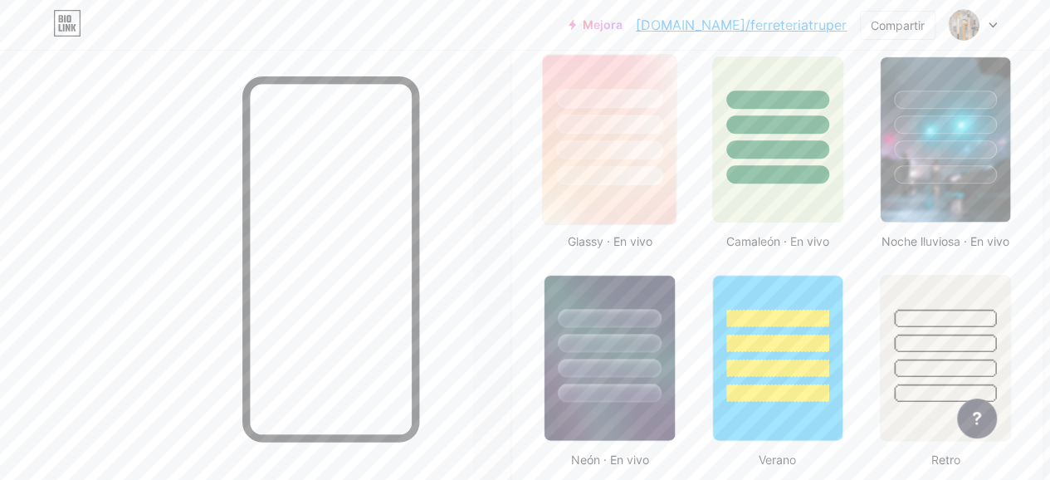
drag, startPoint x: 637, startPoint y: 135, endPoint x: 634, endPoint y: 144, distance: 8.7
click at [635, 139] on div at bounding box center [610, 120] width 134 height 130
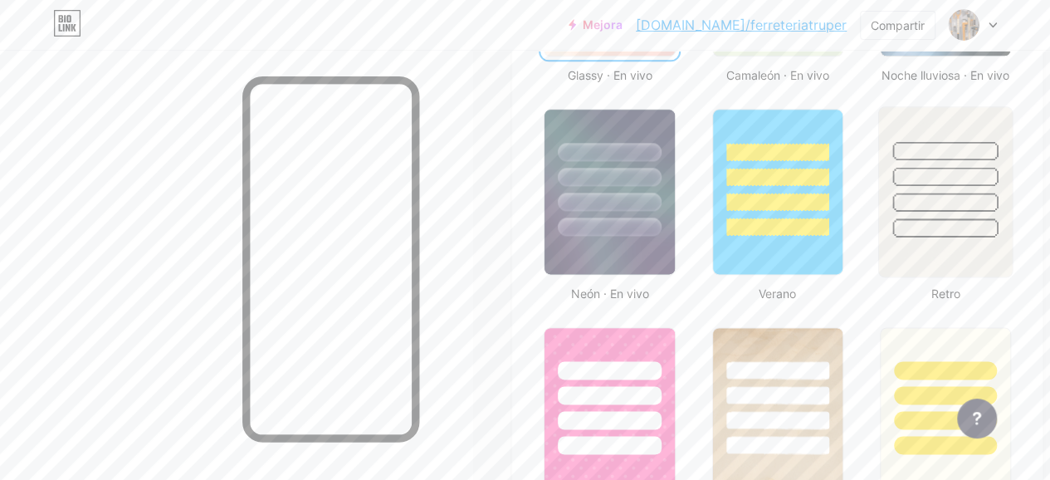
scroll to position [1145, 0]
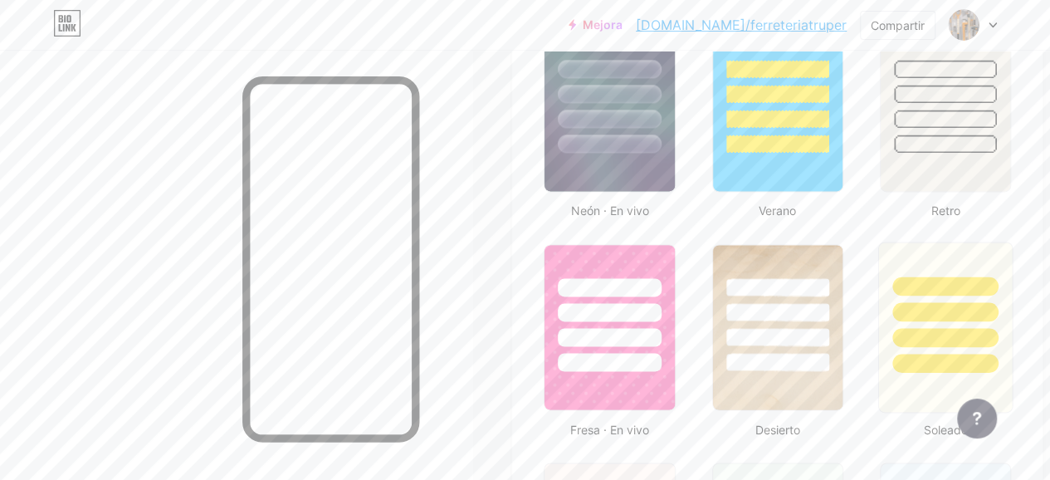
click at [951, 304] on div at bounding box center [945, 311] width 106 height 19
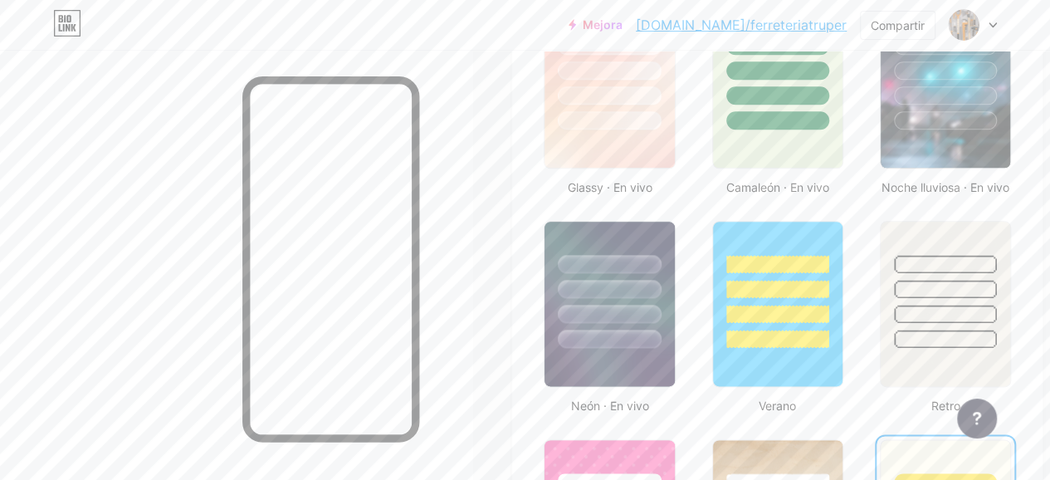
scroll to position [896, 0]
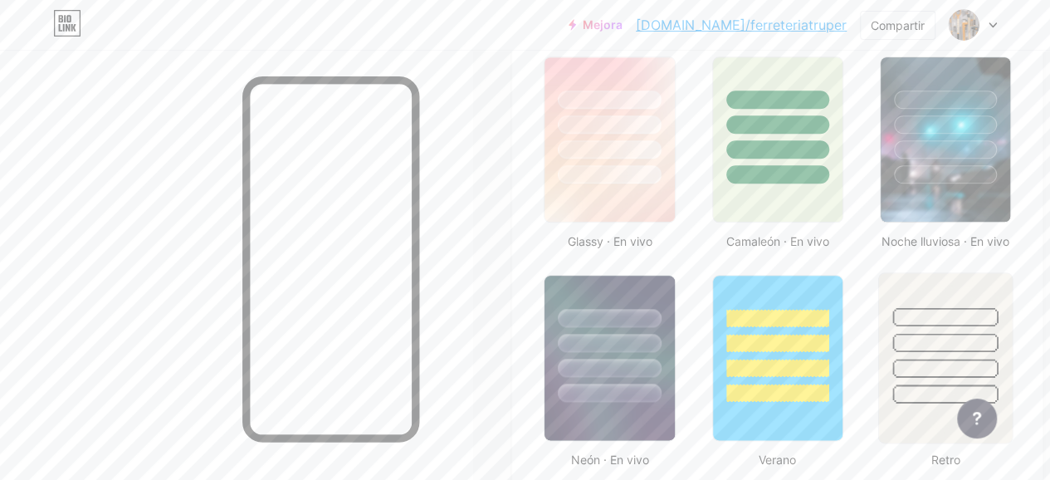
click at [985, 336] on div at bounding box center [945, 342] width 106 height 19
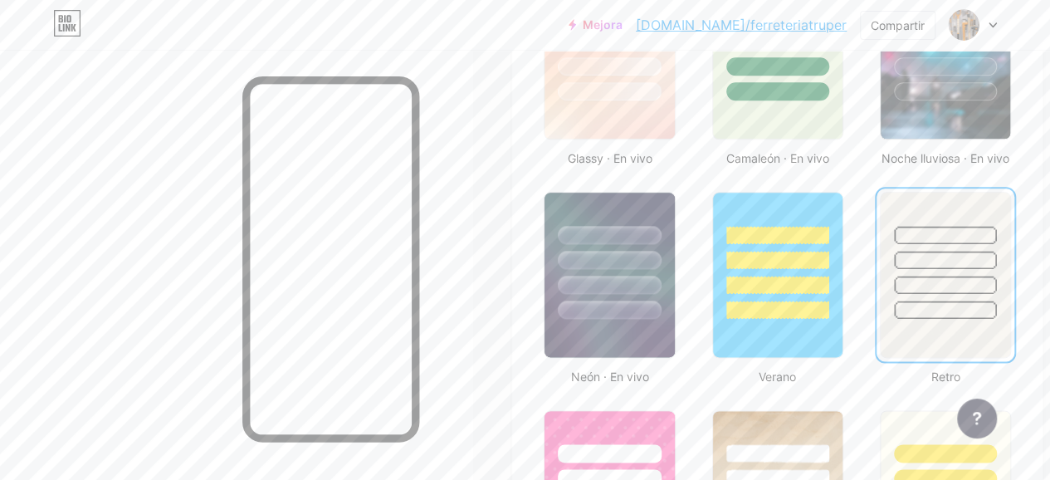
scroll to position [1062, 0]
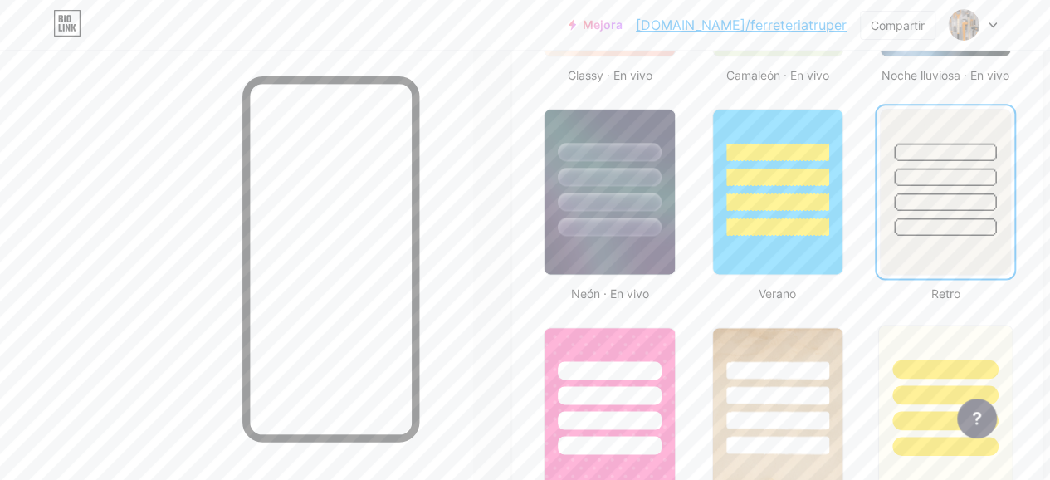
click at [926, 341] on div at bounding box center [946, 390] width 134 height 130
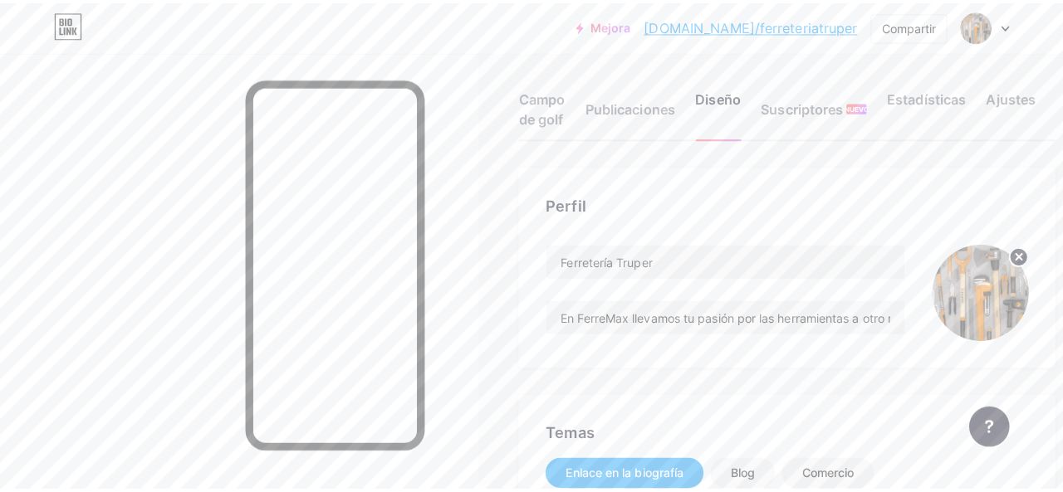
scroll to position [0, 0]
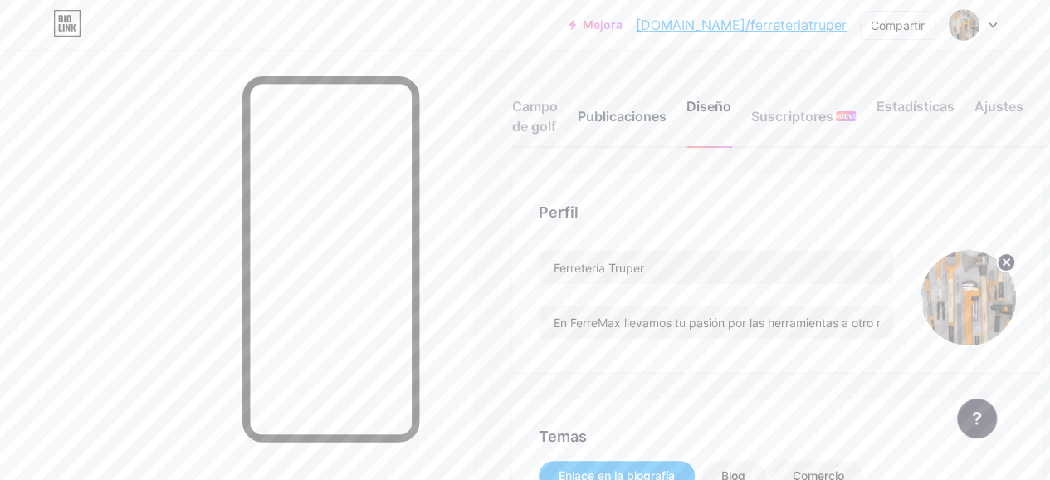
click at [642, 130] on div "Publicaciones" at bounding box center [622, 121] width 89 height 50
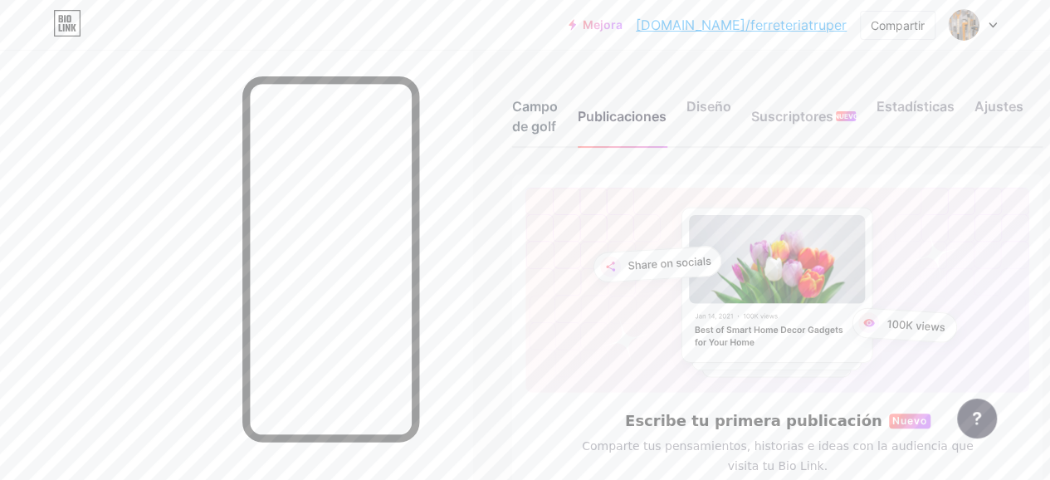
click at [526, 102] on font "Campo de golf" at bounding box center [535, 116] width 46 height 37
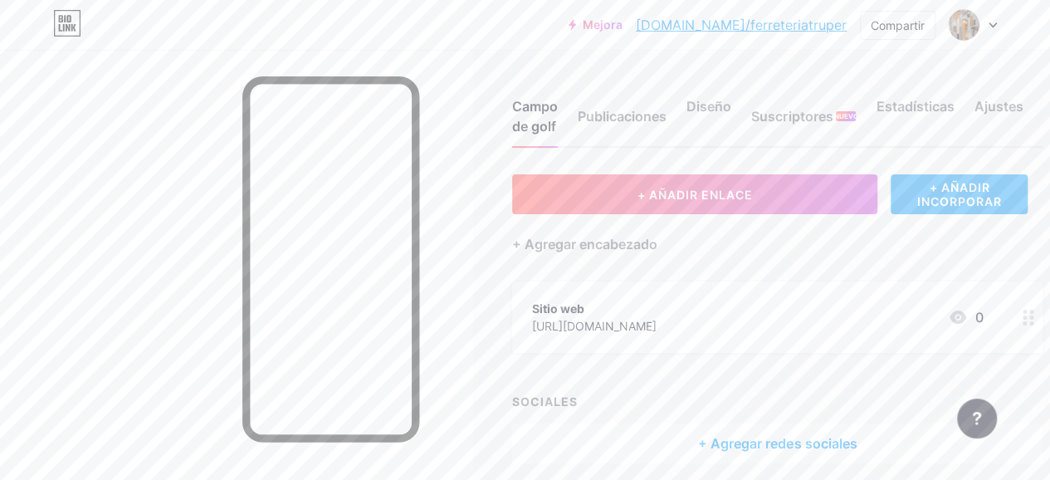
click at [917, 199] on font "+ AÑADIR INCORPORAR" at bounding box center [959, 194] width 137 height 28
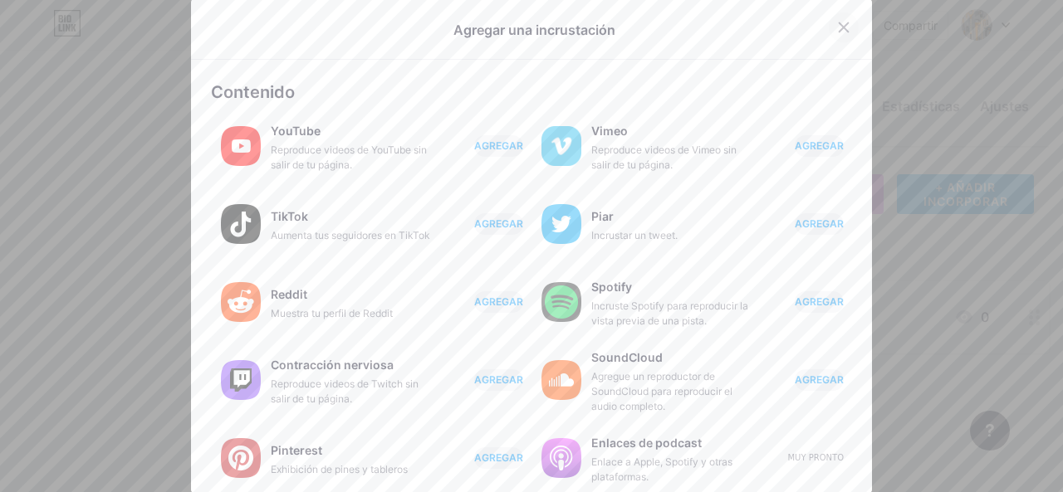
click at [838, 17] on div at bounding box center [844, 27] width 30 height 30
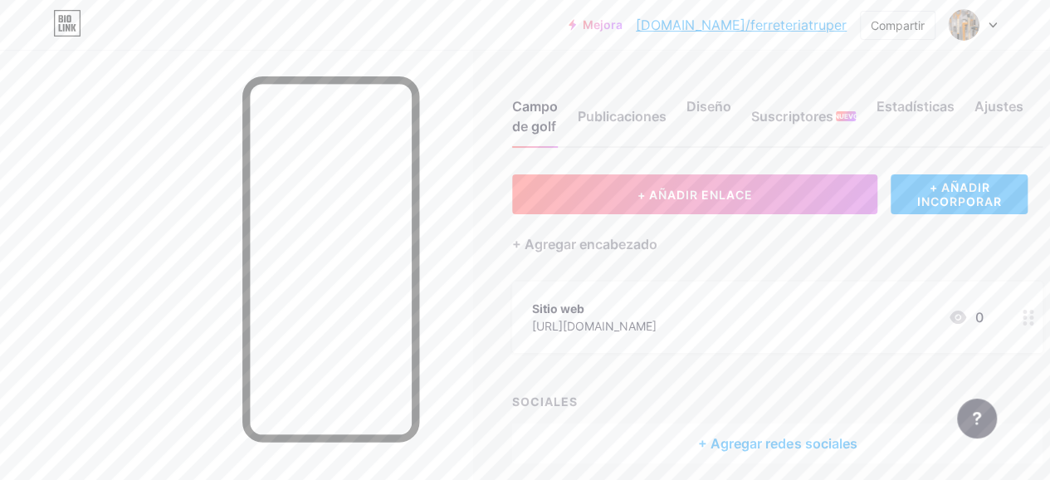
click at [745, 15] on link "[DOMAIN_NAME]/ferreteriatruper" at bounding box center [741, 25] width 211 height 20
